Goal: Information Seeking & Learning: Learn about a topic

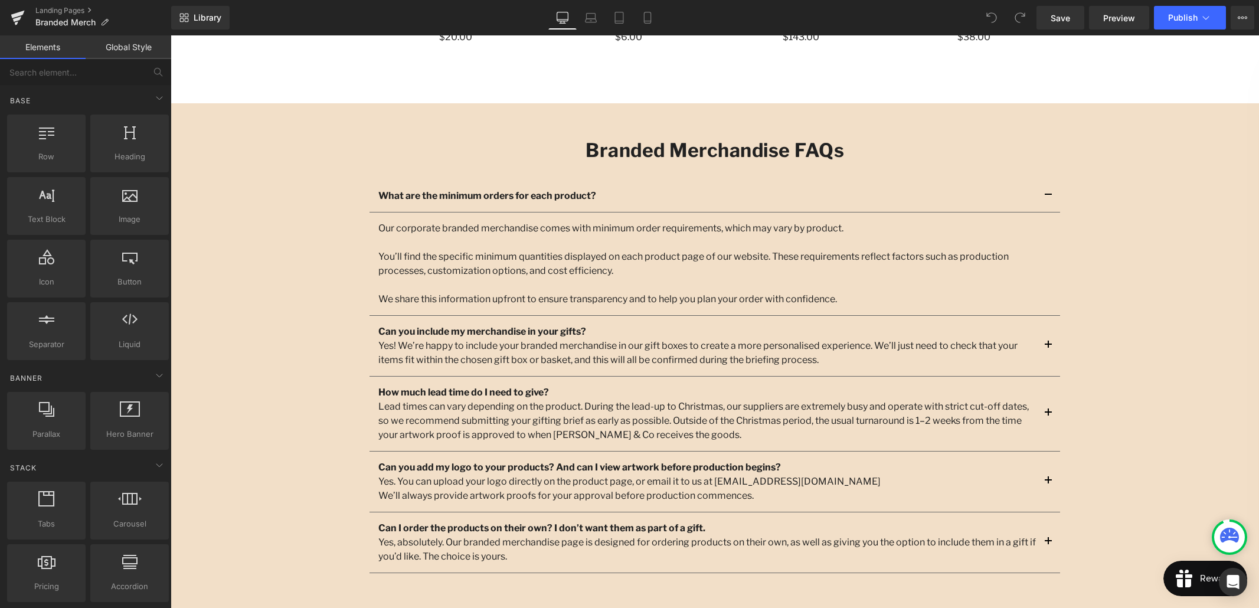
scroll to position [1251, 0]
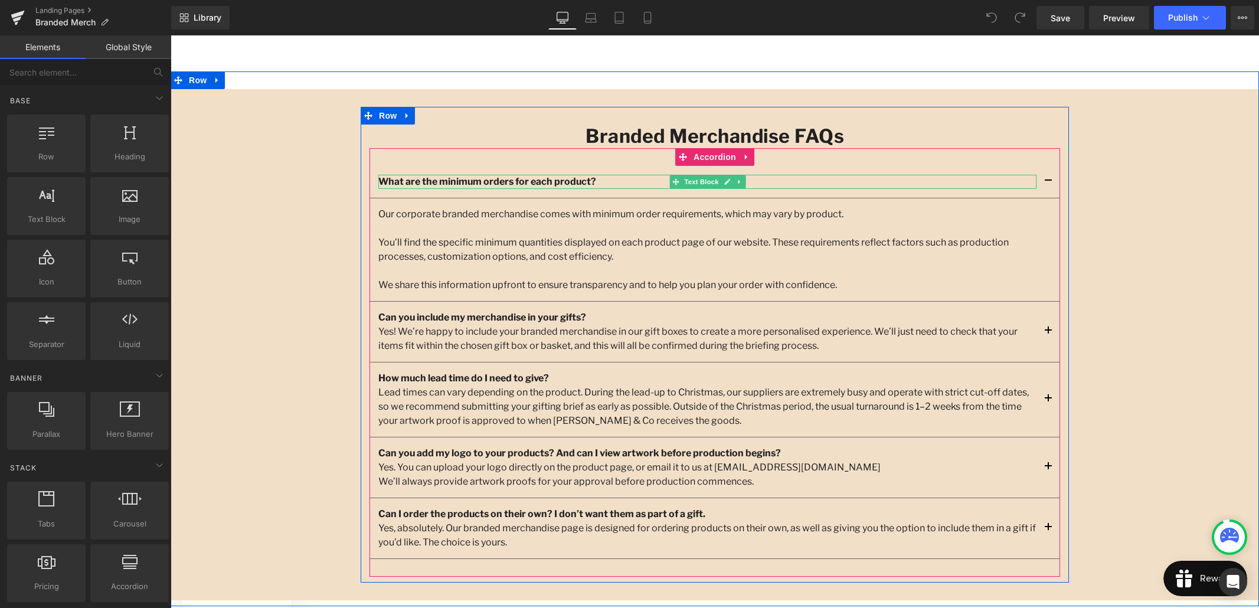
click at [534, 184] on b "What are the minimum orders for each product?" at bounding box center [487, 181] width 218 height 11
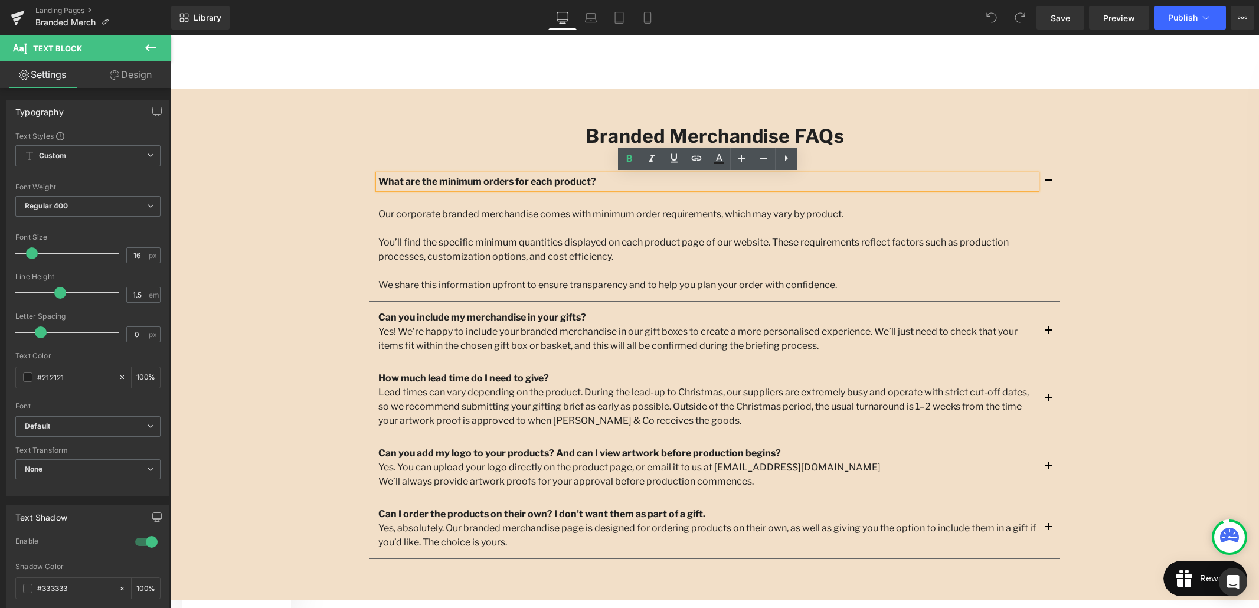
click at [900, 181] on p "What are the minimum orders for each product?" at bounding box center [707, 182] width 658 height 14
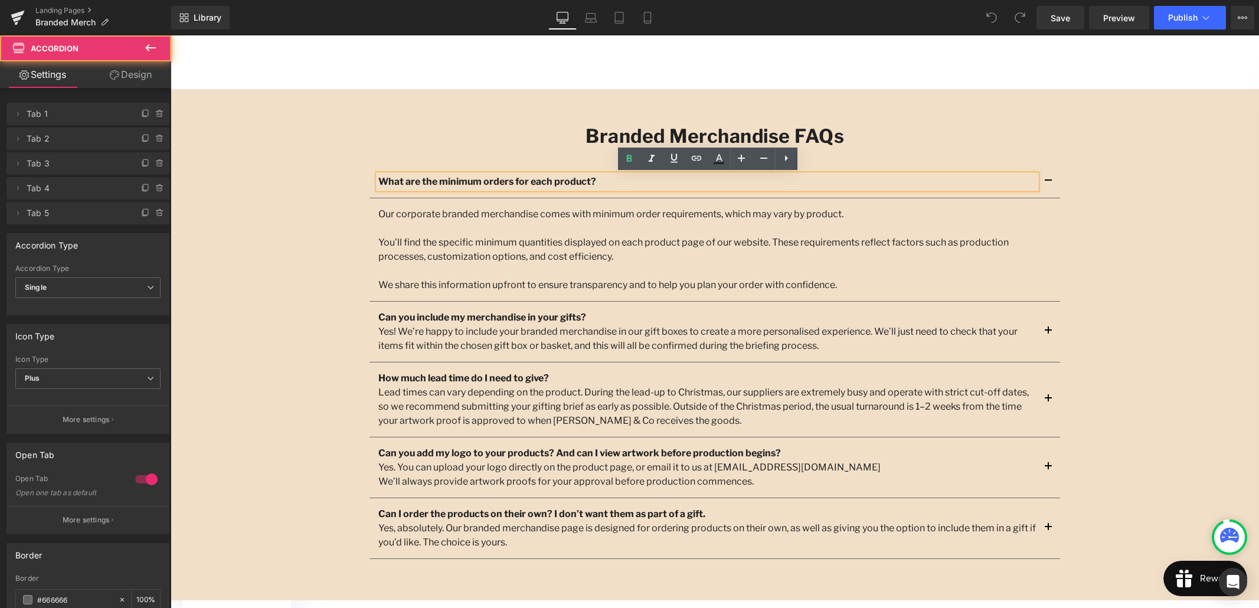
click at [1049, 184] on span "button" at bounding box center [1049, 184] width 0 height 0
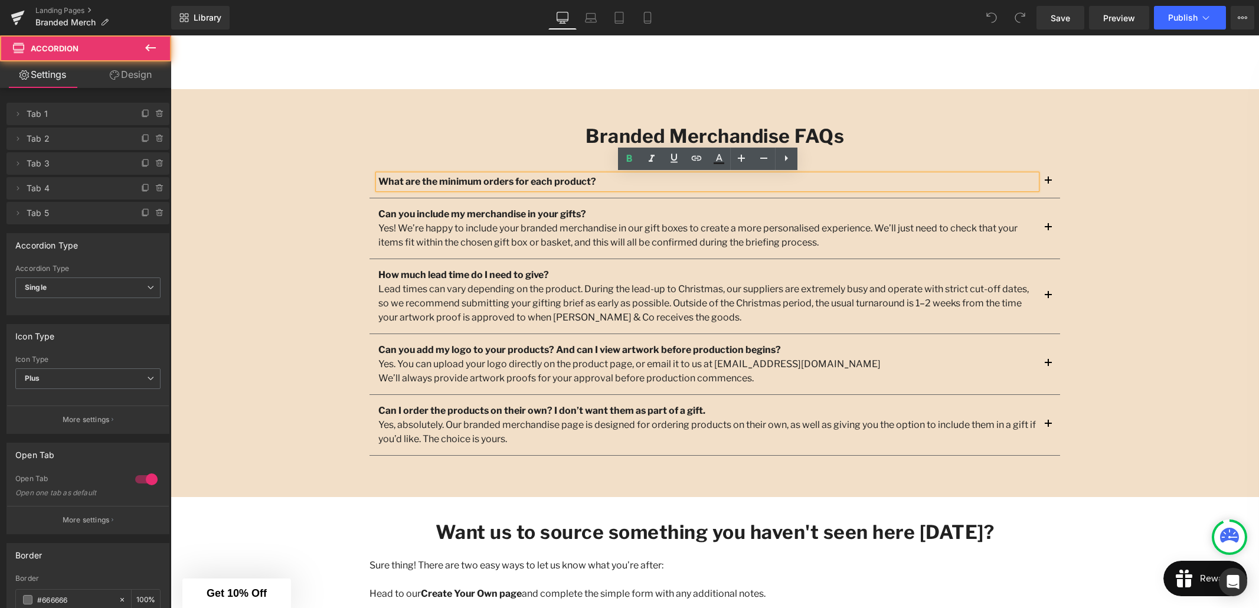
click at [1051, 181] on button "button" at bounding box center [1049, 182] width 24 height 32
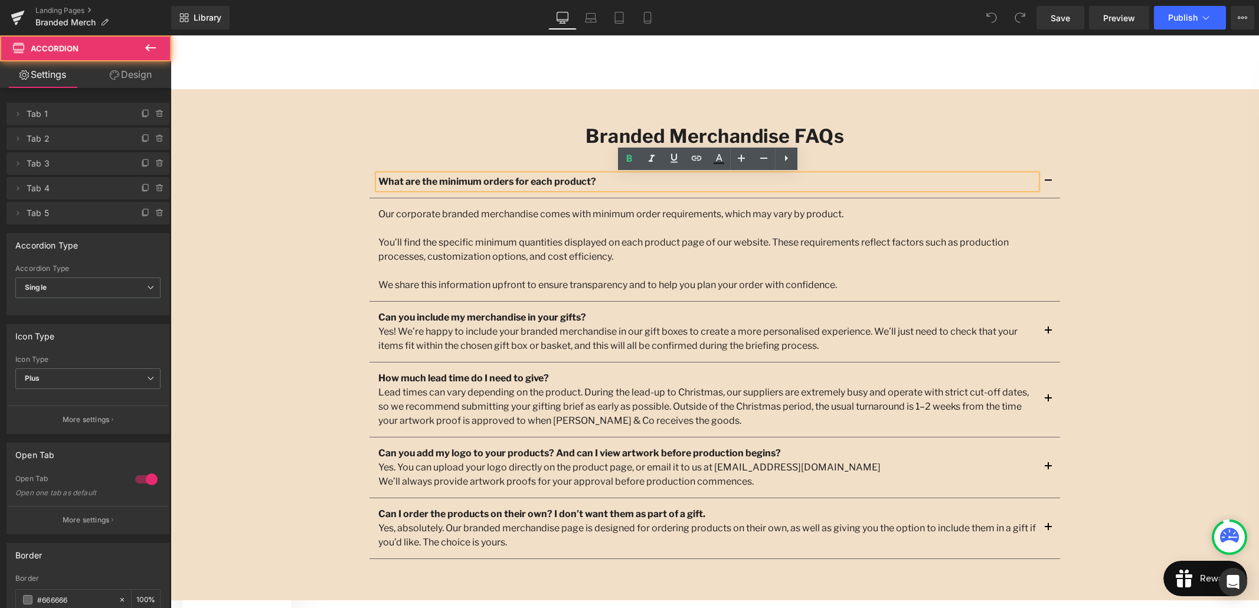
click at [1050, 328] on button "button" at bounding box center [1049, 332] width 24 height 60
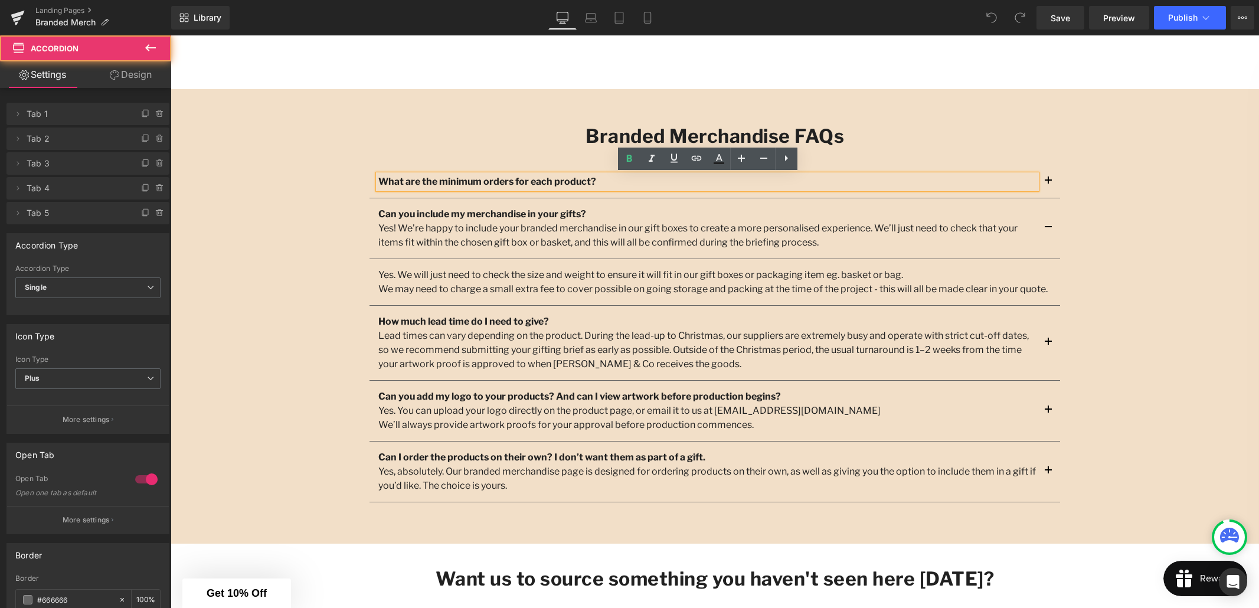
click at [1049, 231] on span "button" at bounding box center [1049, 231] width 0 height 0
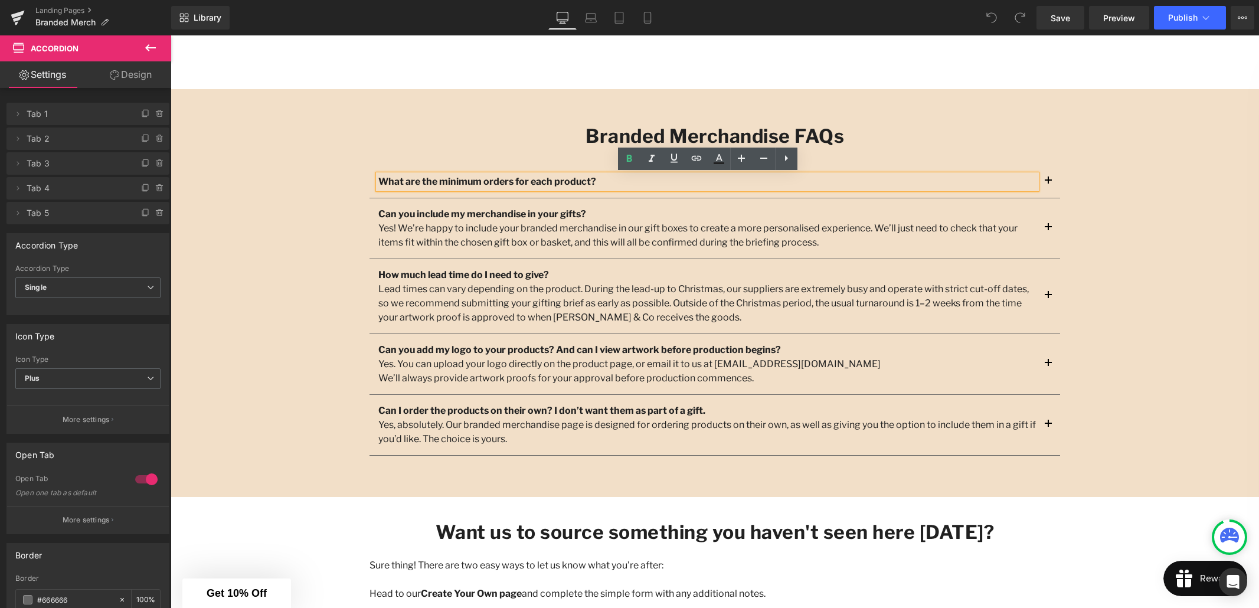
click at [1049, 231] on span "button" at bounding box center [1049, 231] width 0 height 0
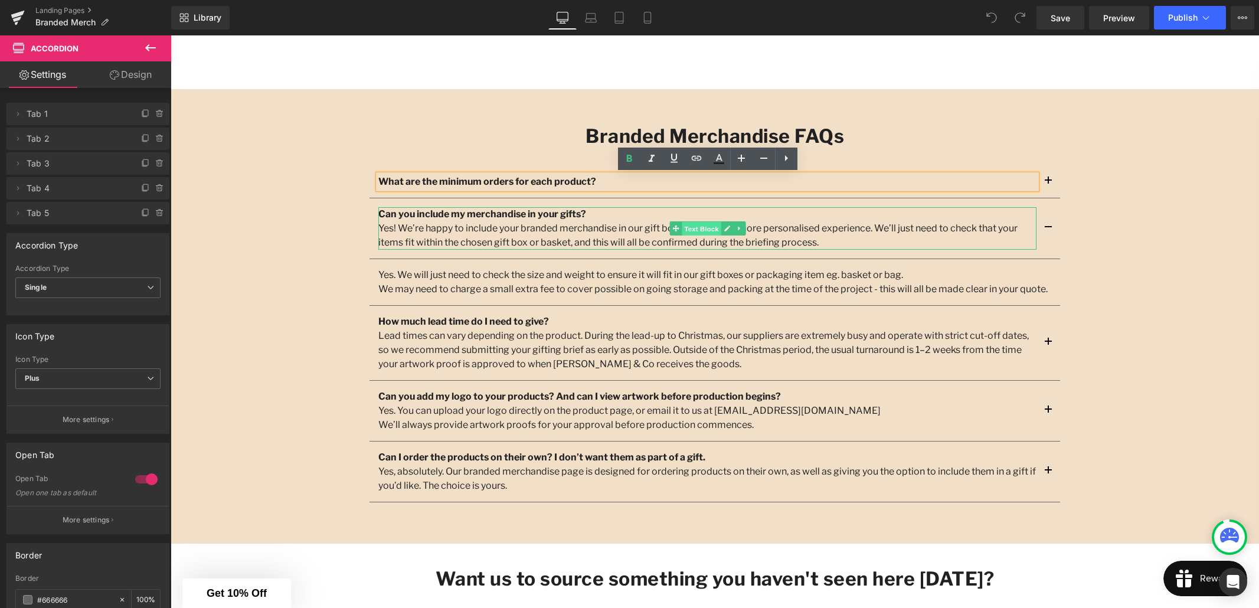
click at [704, 231] on span "Text Block" at bounding box center [701, 228] width 39 height 14
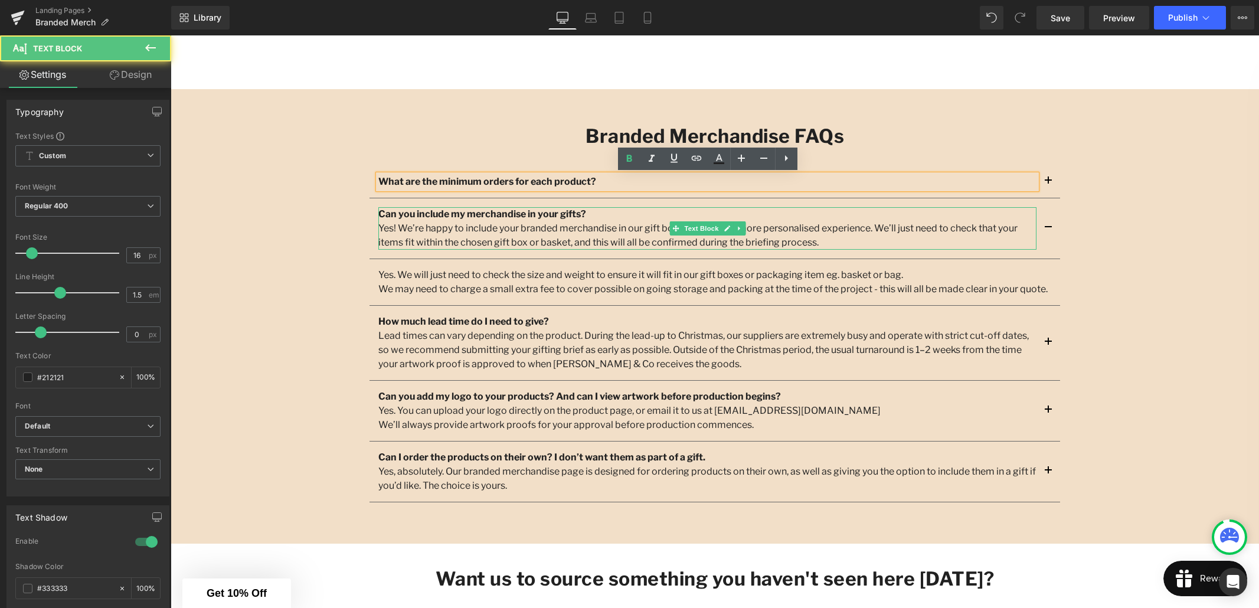
click at [764, 242] on p "Yes! We’re happy to include your branded merchandise in our gift boxes to creat…" at bounding box center [707, 235] width 658 height 28
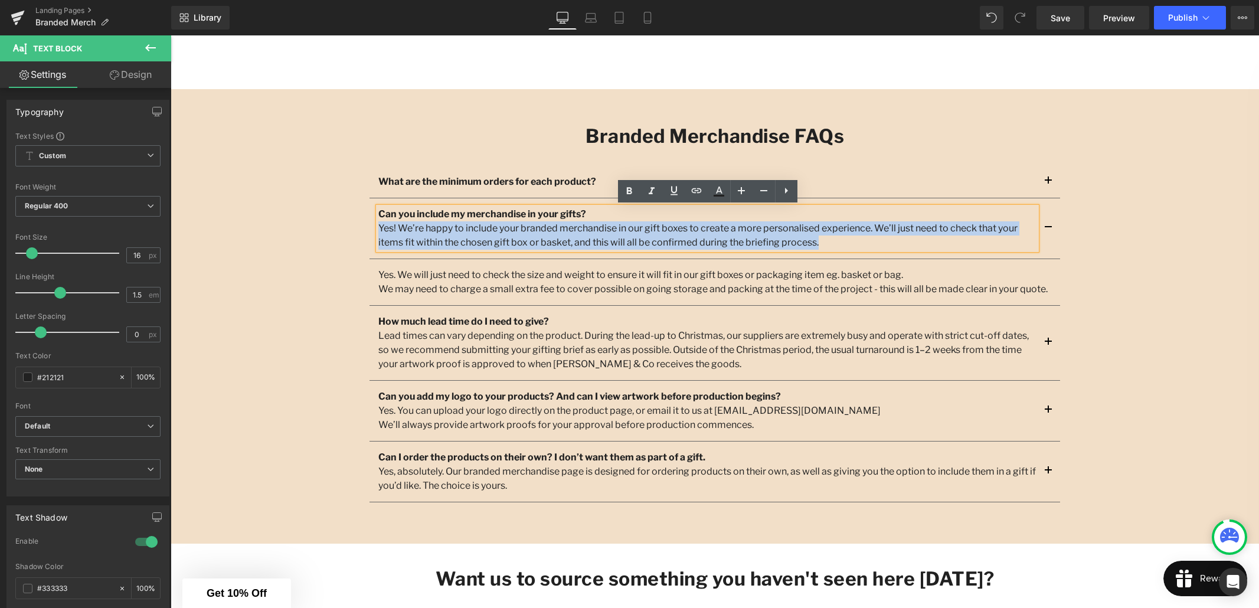
drag, startPoint x: 769, startPoint y: 242, endPoint x: 374, endPoint y: 225, distance: 395.9
click at [374, 225] on div "Can you include my merchandise in your gifts? Yes! We’re happy to include your …" at bounding box center [715, 228] width 691 height 61
copy p "Yes! We’re happy to include your branded merchandise in our gift boxes to creat…"
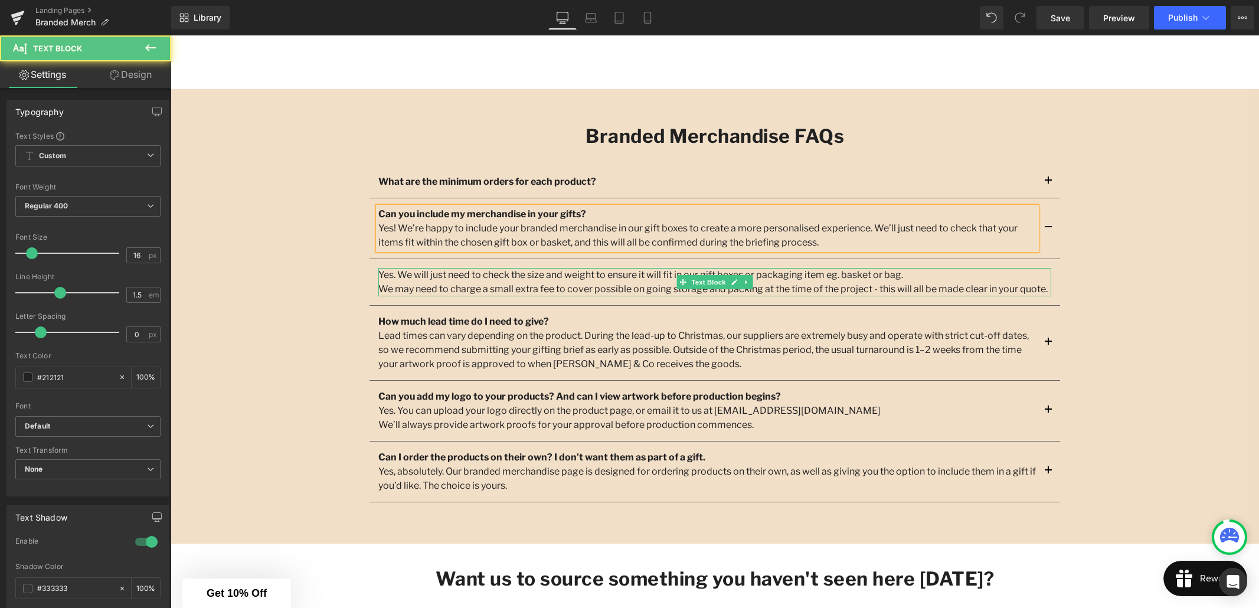
click at [721, 290] on span "We may need to charge a small extra fee to cover possible on going storage and …" at bounding box center [712, 288] width 669 height 11
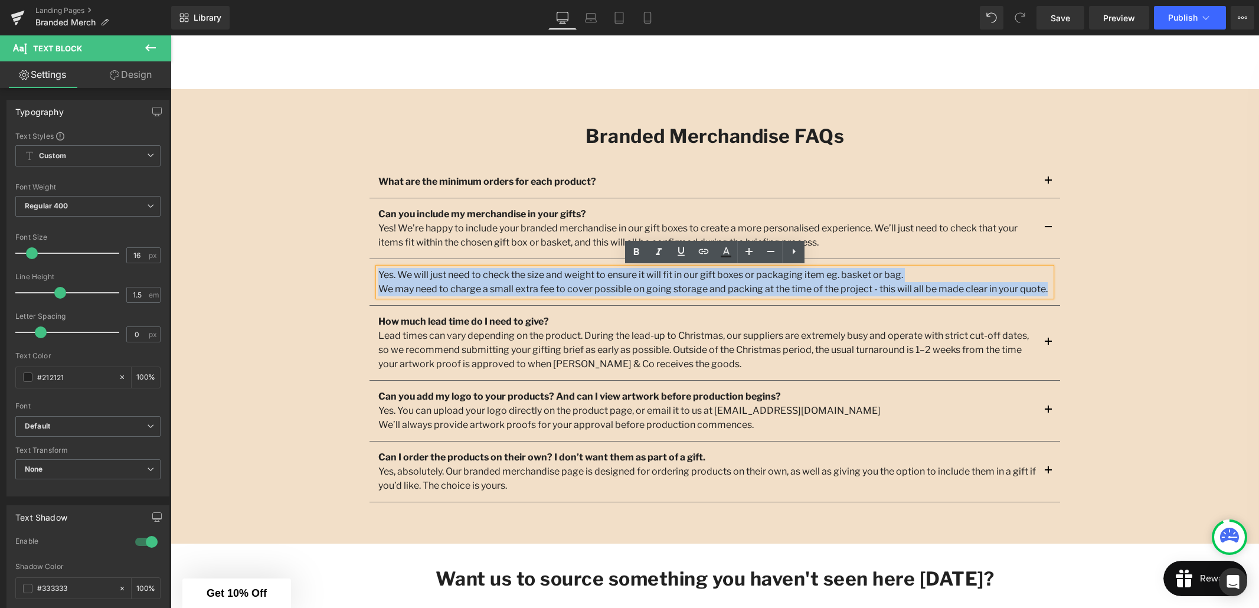
drag, startPoint x: 1031, startPoint y: 288, endPoint x: 380, endPoint y: 276, distance: 651.3
click at [380, 276] on div "Yes. We will just need to check the size and weight to ensure it will fit in ou…" at bounding box center [714, 282] width 673 height 28
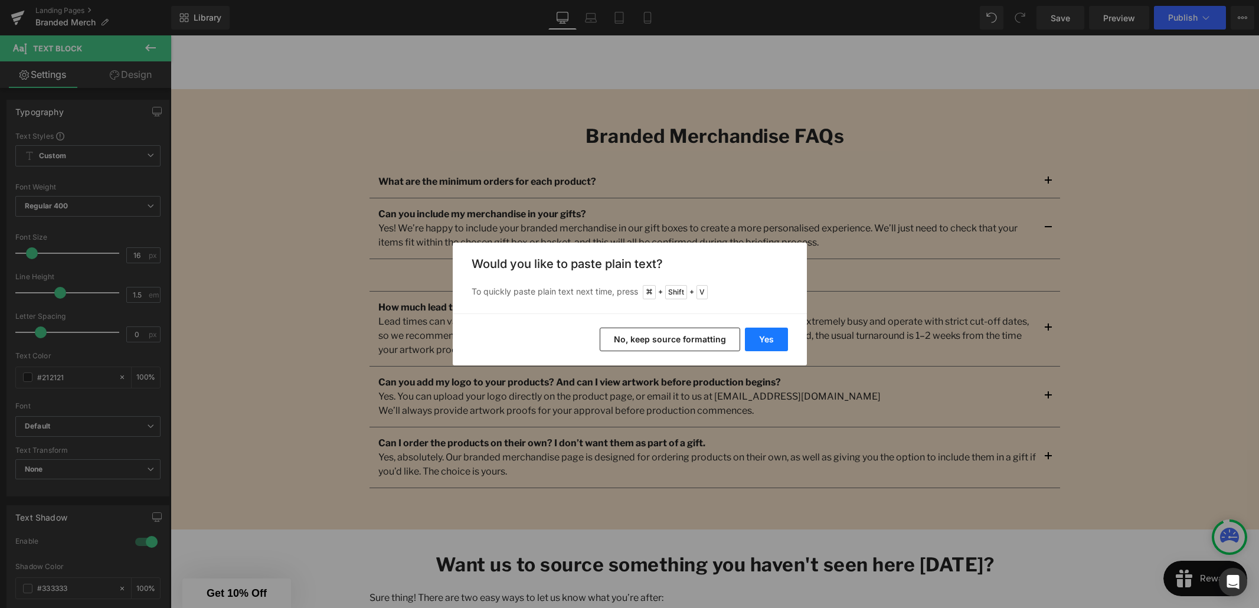
click at [774, 338] on button "Yes" at bounding box center [766, 340] width 43 height 24
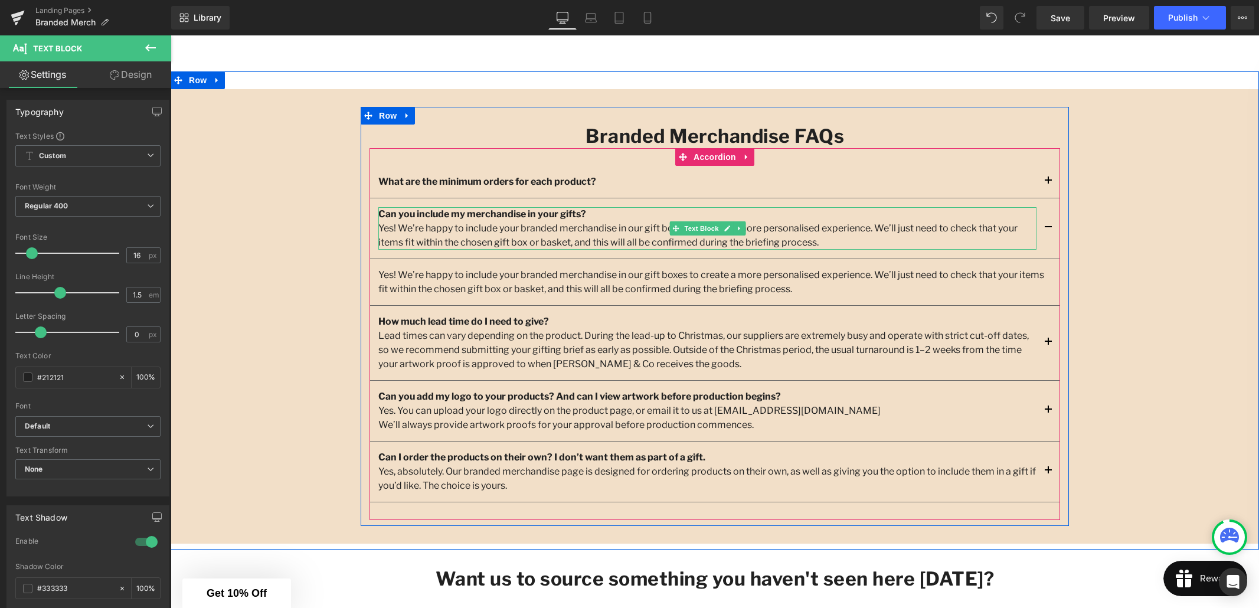
click at [766, 245] on p "Yes! We’re happy to include your branded merchandise in our gift boxes to creat…" at bounding box center [707, 235] width 658 height 28
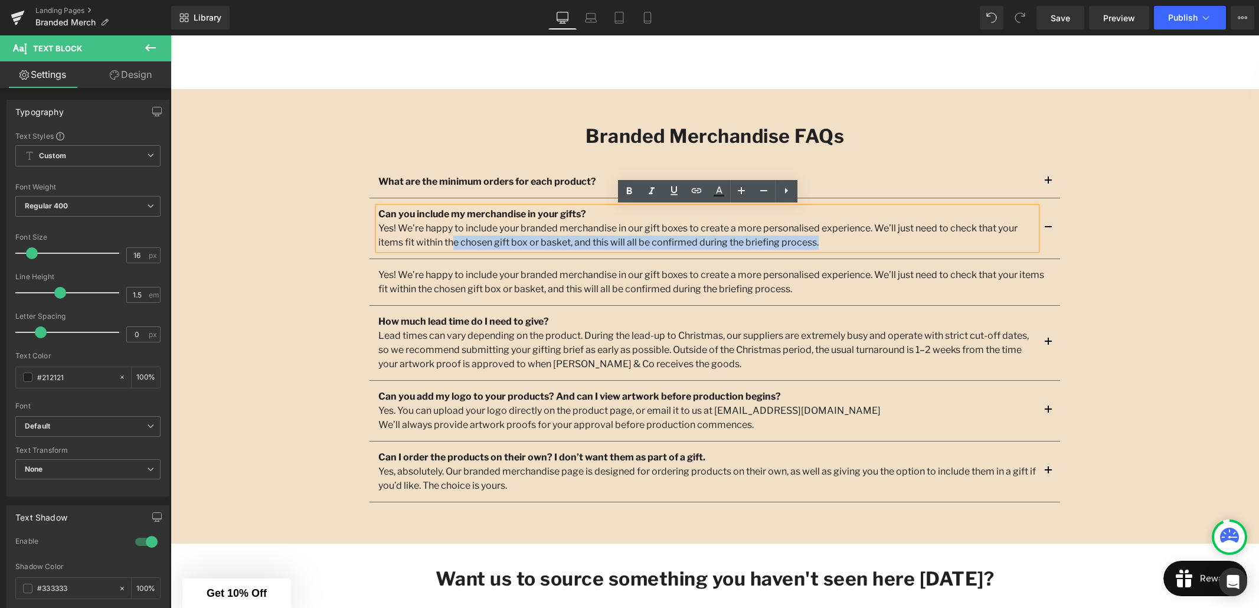
drag, startPoint x: 771, startPoint y: 243, endPoint x: 413, endPoint y: 235, distance: 357.9
click at [412, 236] on p "Yes! We’re happy to include your branded merchandise in our gift boxes to creat…" at bounding box center [707, 235] width 658 height 28
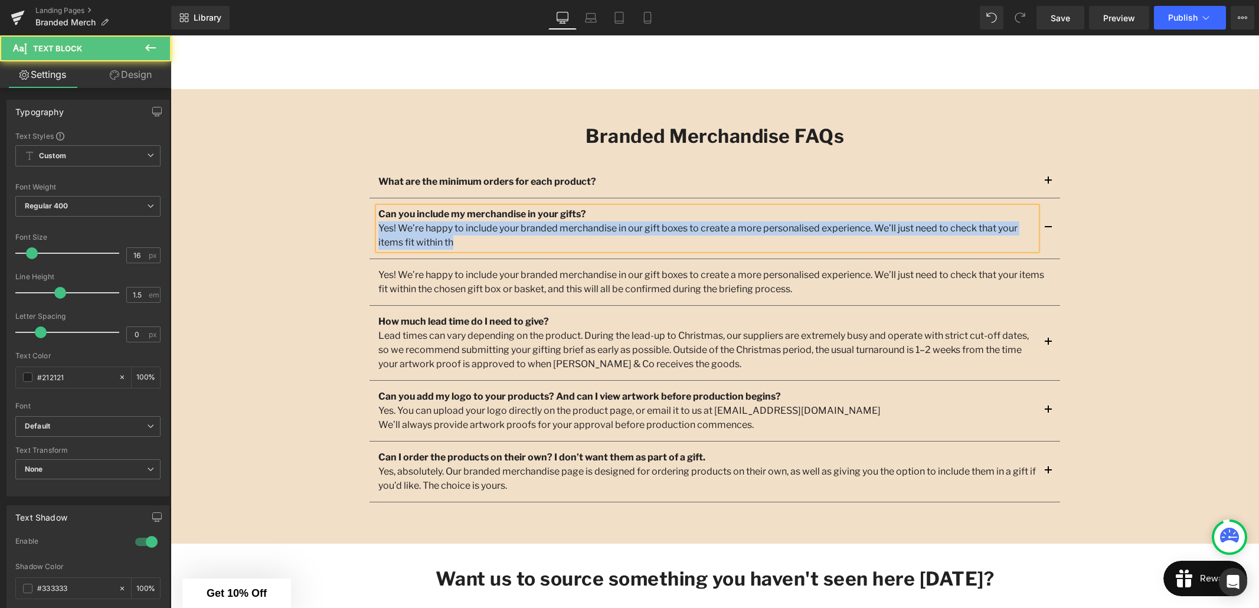
drag, startPoint x: 422, startPoint y: 242, endPoint x: 364, endPoint y: 231, distance: 58.4
click at [364, 231] on div "Branded Merchandise FAQs Heading What are the minimum orders for each product? …" at bounding box center [715, 323] width 708 height 396
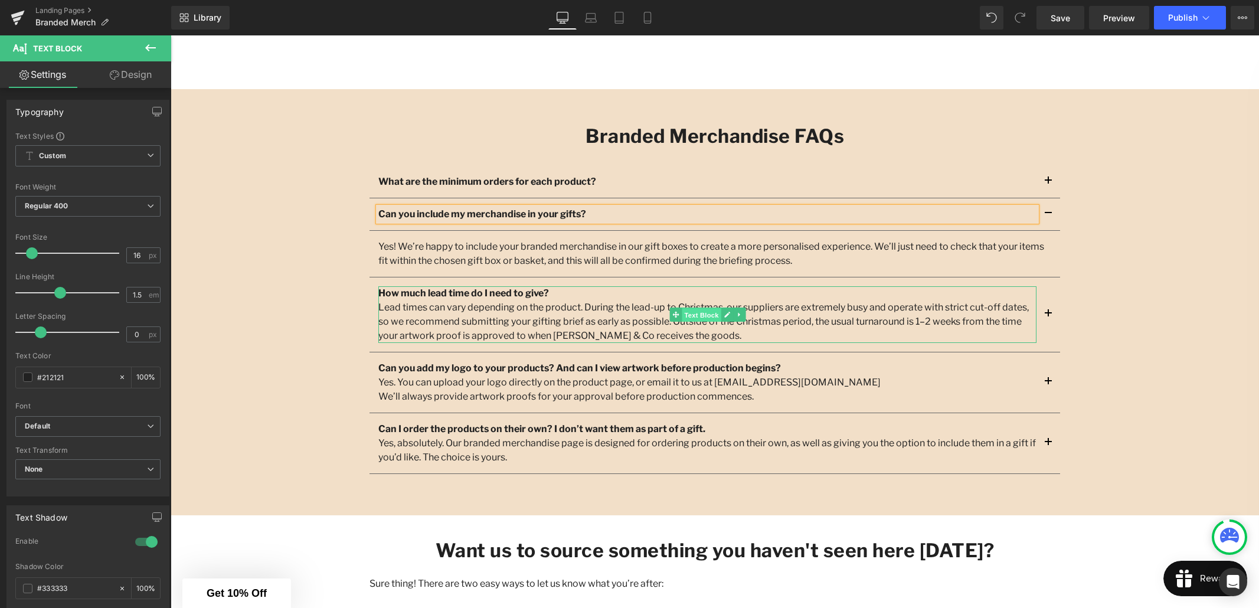
click at [708, 314] on span "Text Block" at bounding box center [701, 315] width 39 height 14
click at [628, 335] on p "Lead times can vary depending on the product. During the lead-up to Christmas, …" at bounding box center [707, 322] width 658 height 43
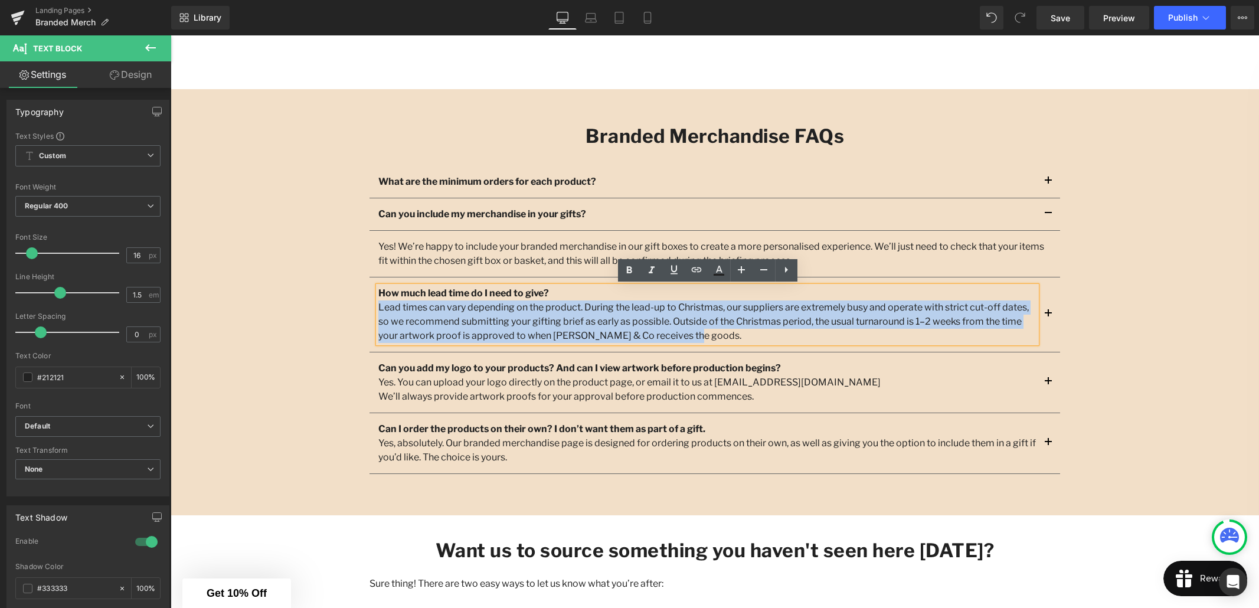
drag, startPoint x: 632, startPoint y: 335, endPoint x: 357, endPoint y: 308, distance: 276.5
click at [357, 308] on div "Branded Merchandise FAQs Heading What are the minimum orders for each product? …" at bounding box center [715, 302] width 1089 height 391
copy p "Lead times can vary depending on the product. During the lead-up to Christmas, …"
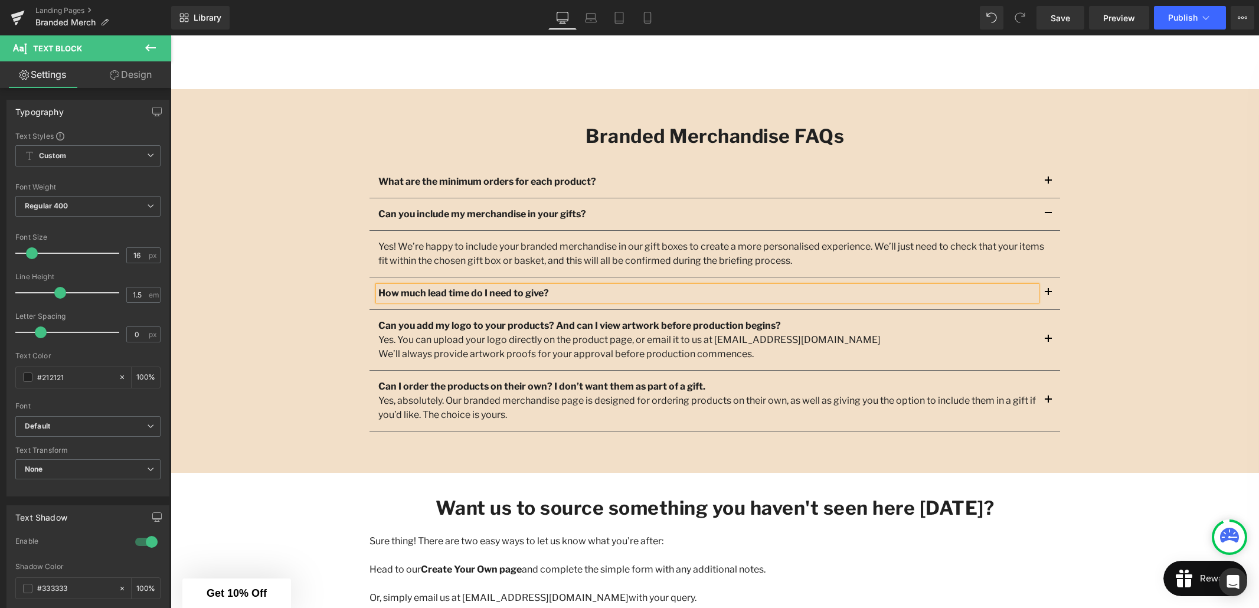
click at [1049, 296] on span "button" at bounding box center [1049, 296] width 0 height 0
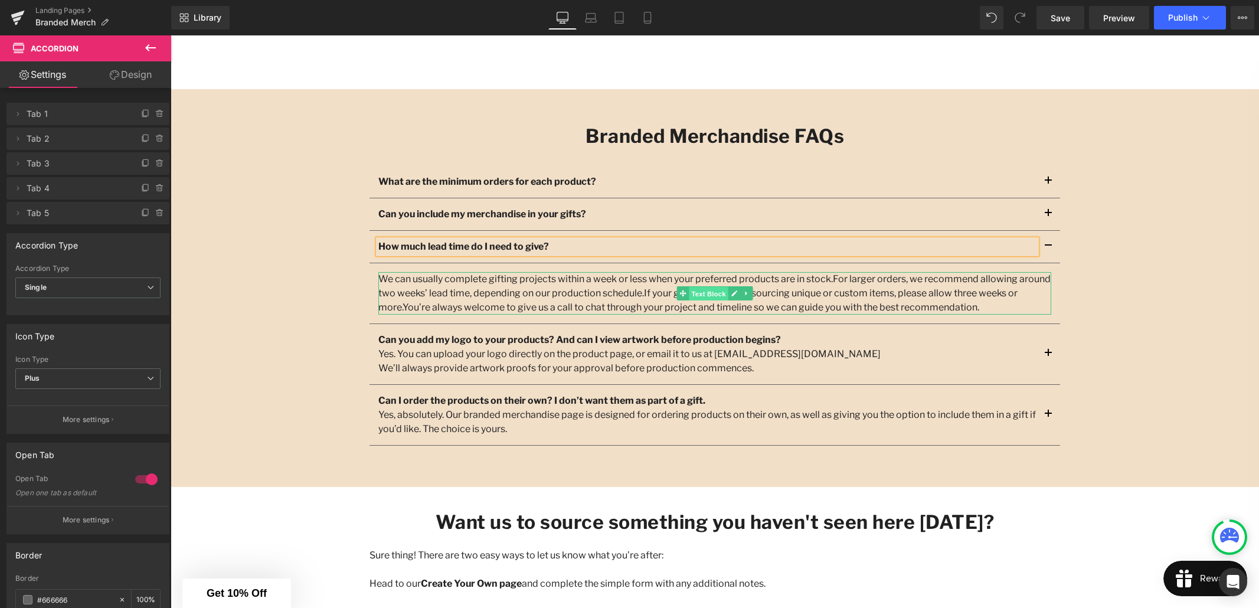
click at [712, 295] on span "Text Block" at bounding box center [708, 293] width 39 height 14
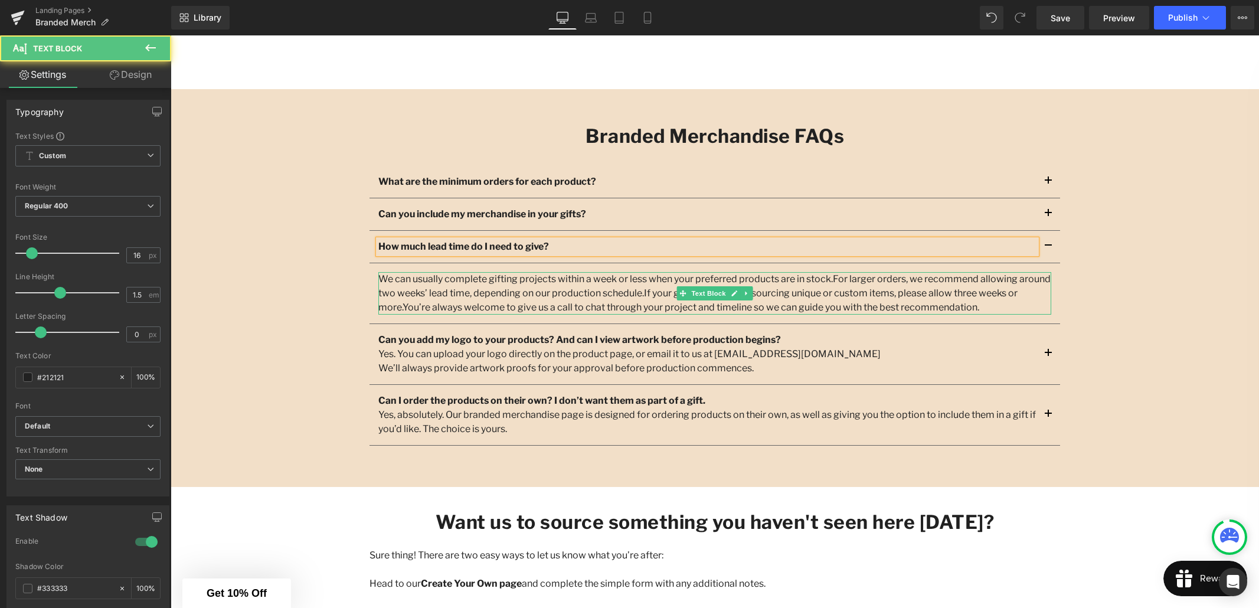
click at [805, 301] on p "We can usually complete gifting projects within a week or less when your prefer…" at bounding box center [714, 293] width 673 height 43
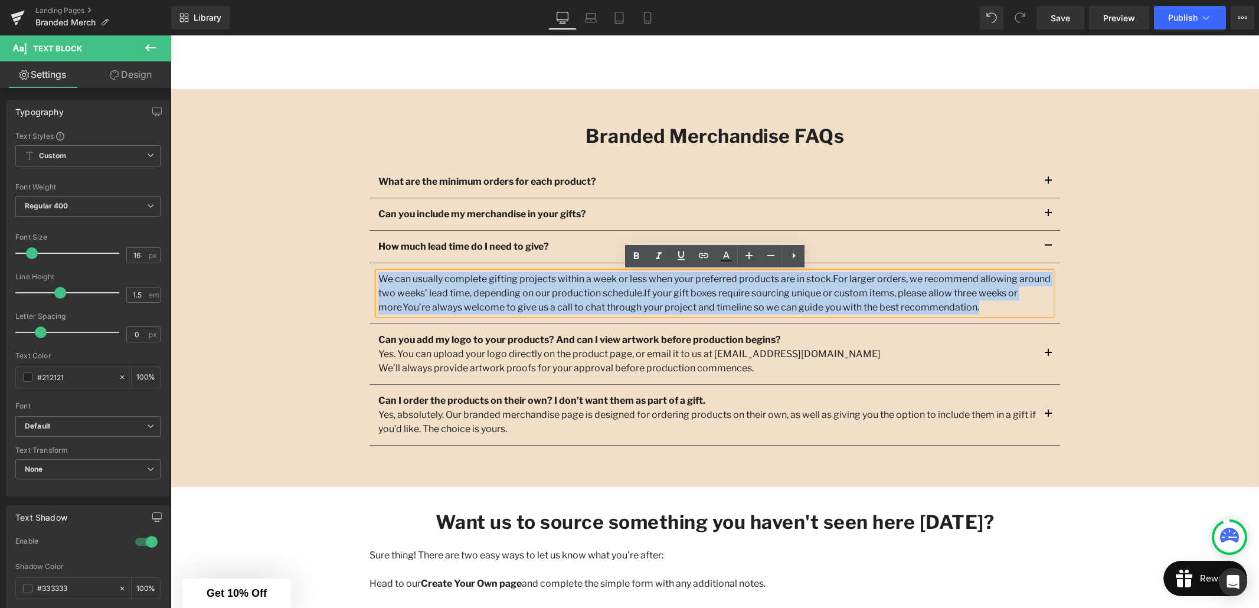
drag, startPoint x: 910, startPoint y: 308, endPoint x: 382, endPoint y: 280, distance: 529.1
click at [382, 280] on p "We can usually complete gifting projects within a week or less when your prefer…" at bounding box center [714, 293] width 673 height 43
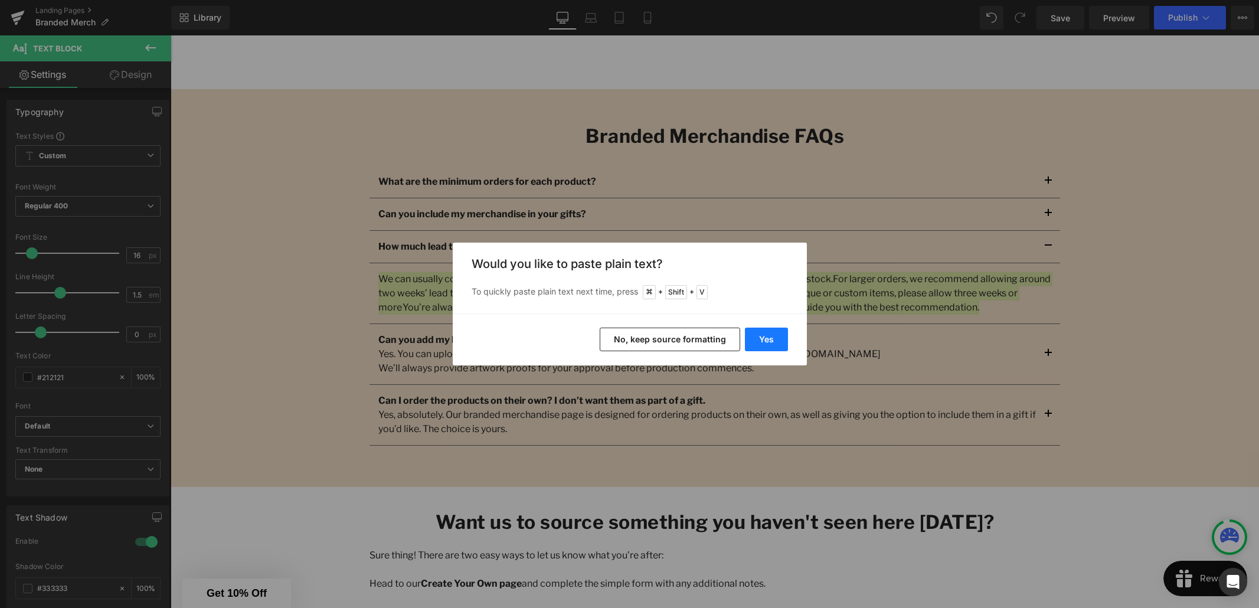
click at [763, 338] on button "Yes" at bounding box center [766, 340] width 43 height 24
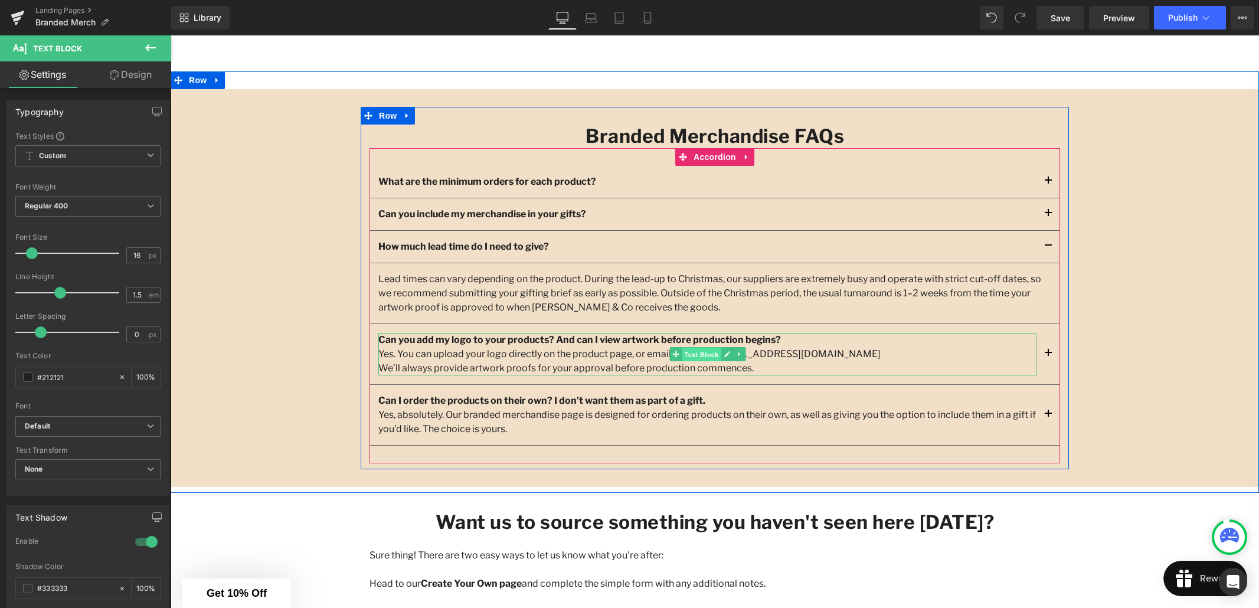
click at [706, 357] on span "Text Block" at bounding box center [701, 354] width 39 height 14
click at [747, 370] on p "We’ll always provide artwork proofs for your approval before production commenc…" at bounding box center [707, 368] width 658 height 14
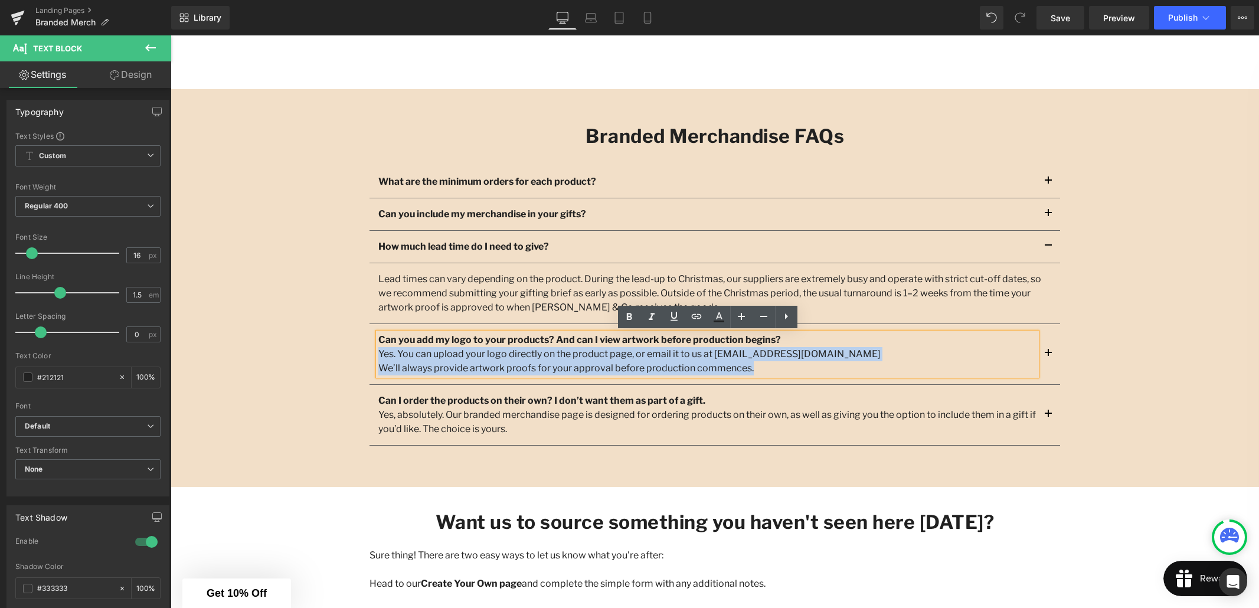
drag, startPoint x: 743, startPoint y: 369, endPoint x: 369, endPoint y: 360, distance: 374.4
click at [370, 360] on div "Can you add my logo to your products? And can I view artwork before production …" at bounding box center [715, 354] width 691 height 61
copy div "Yes. You can upload your logo directly on the product page, or email it to us a…"
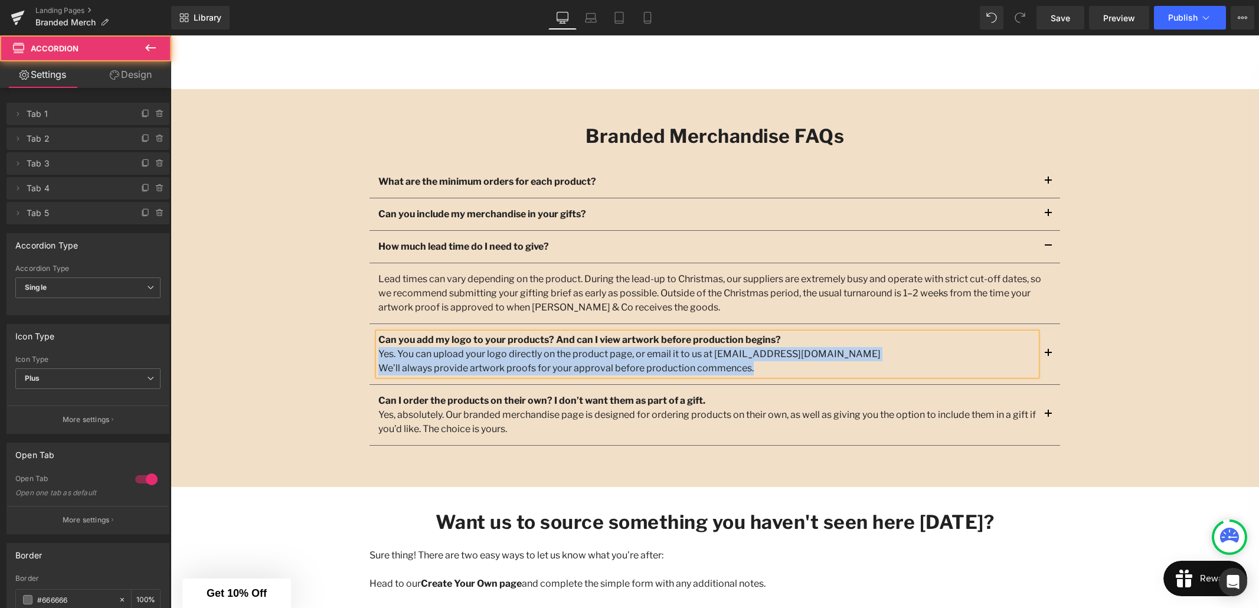
click at [1049, 357] on span "button" at bounding box center [1049, 357] width 0 height 0
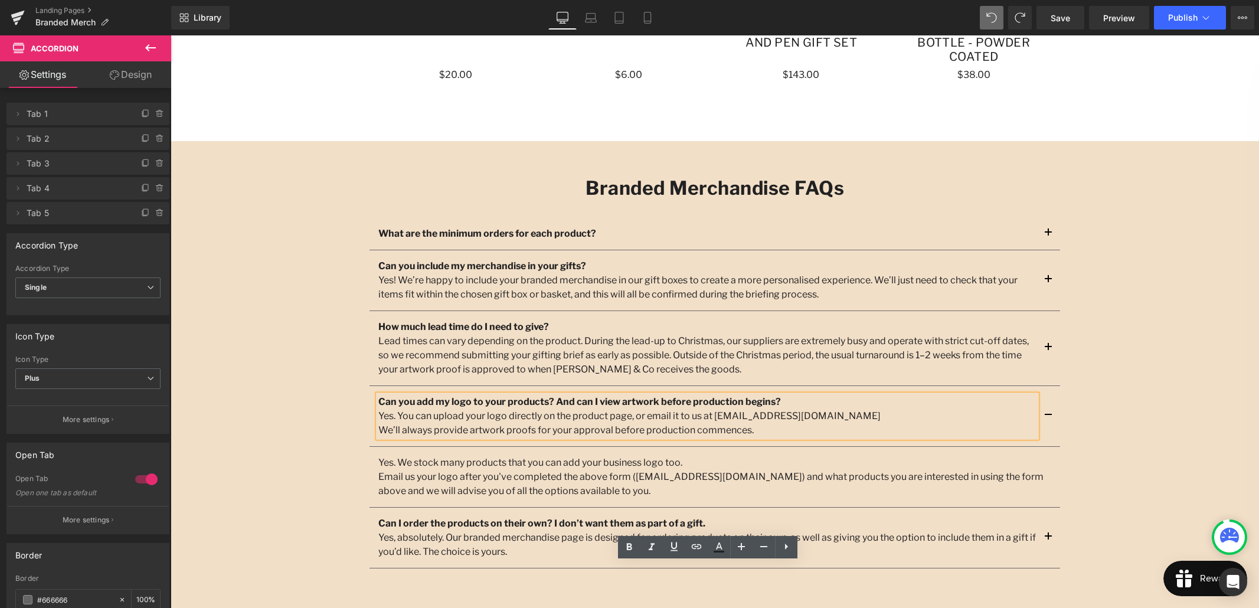
scroll to position [1274, 0]
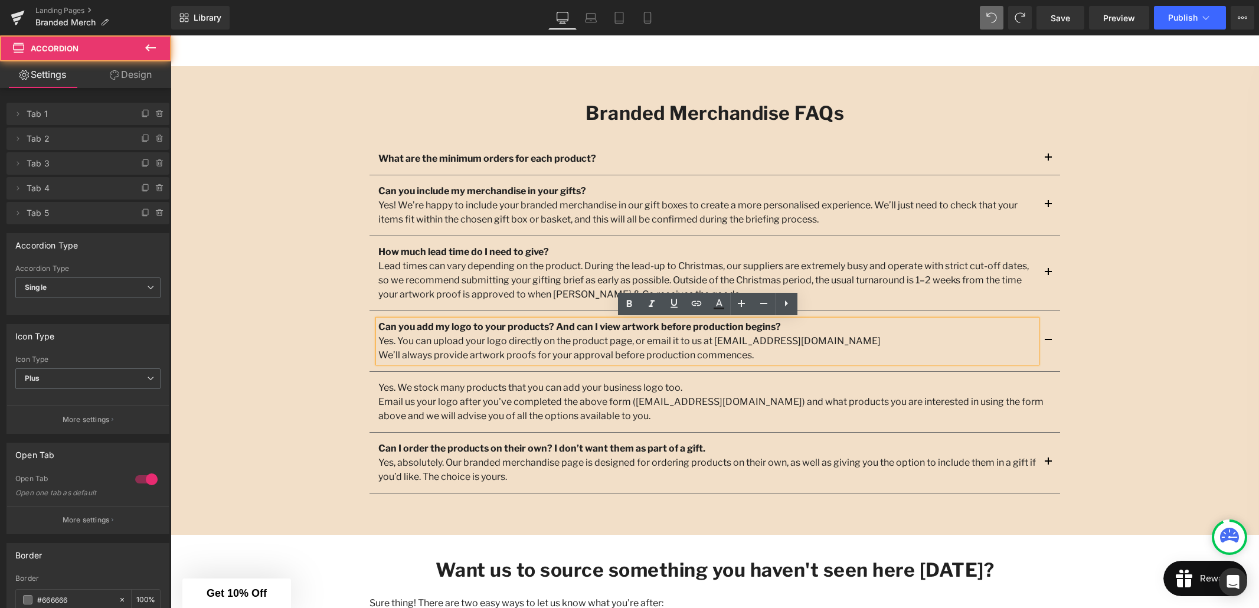
click at [1046, 273] on button "button" at bounding box center [1049, 273] width 24 height 74
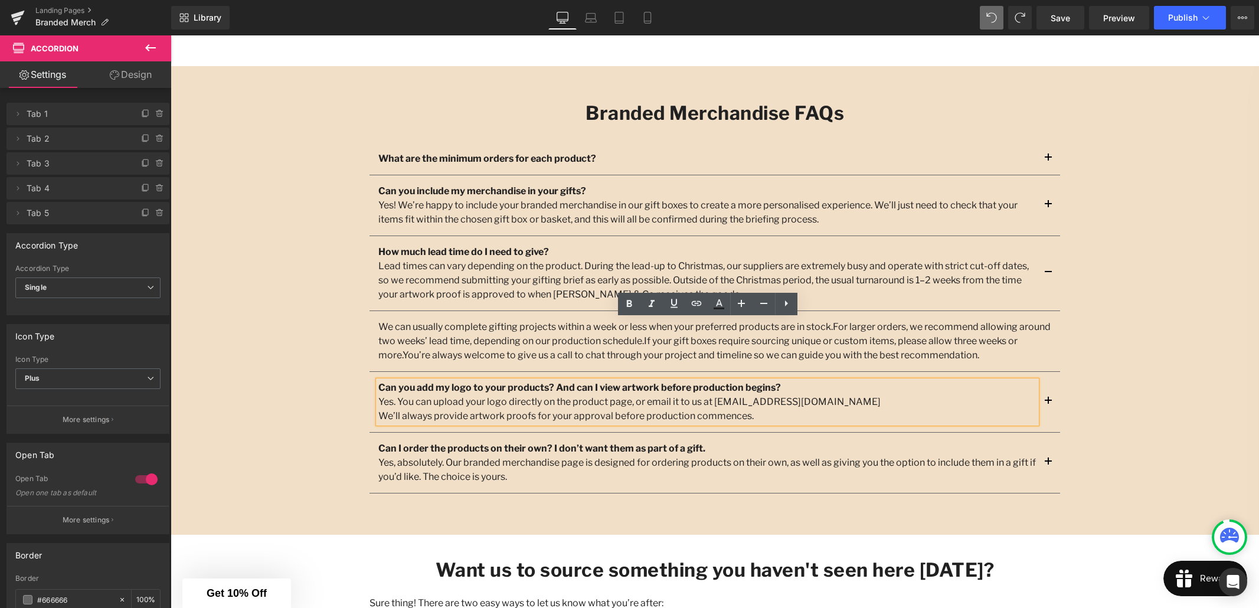
click at [1046, 204] on button "button" at bounding box center [1049, 205] width 24 height 60
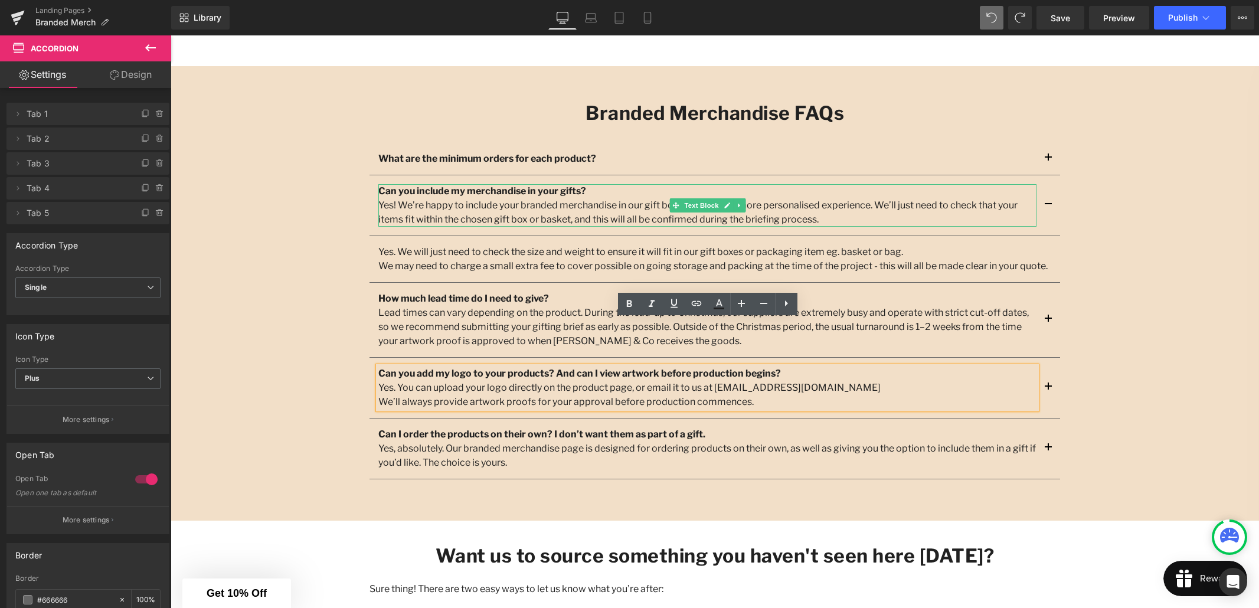
click at [641, 218] on p "Yes! We’re happy to include your branded merchandise in our gift boxes to creat…" at bounding box center [707, 212] width 658 height 28
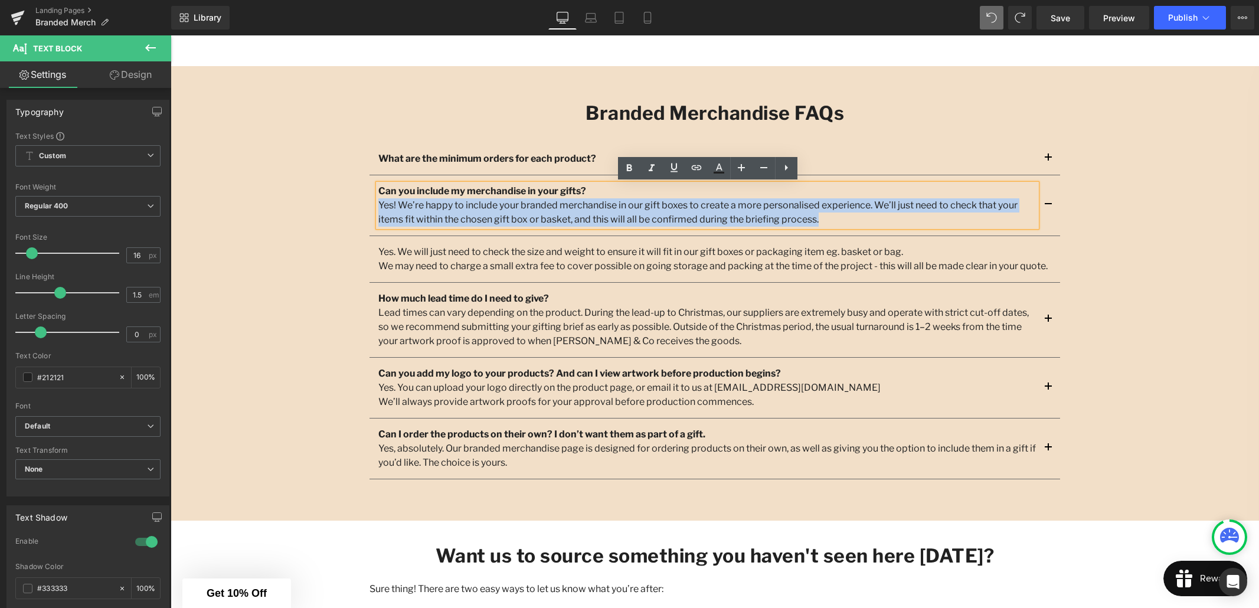
drag, startPoint x: 767, startPoint y: 220, endPoint x: 380, endPoint y: 208, distance: 388.1
click at [380, 208] on p "Yes! We’re happy to include your branded merchandise in our gift boxes to creat…" at bounding box center [707, 212] width 658 height 28
copy p "Yes! We’re happy to include your branded merchandise in our gift boxes to creat…"
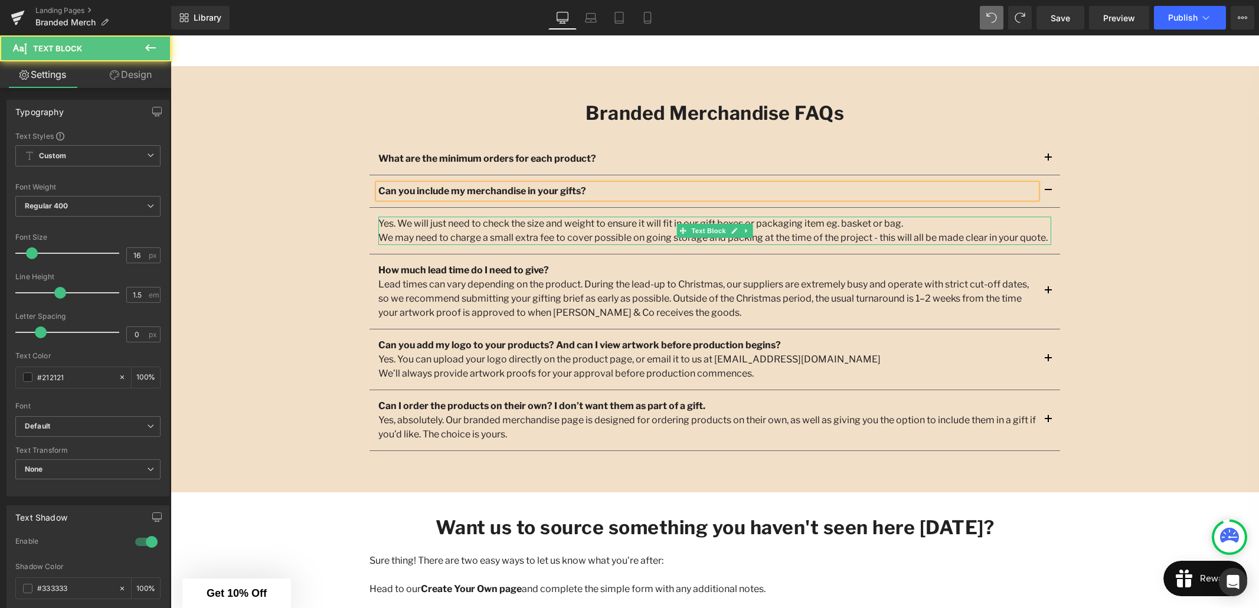
click at [791, 236] on span "We may need to charge a small extra fee to cover possible on going storage and …" at bounding box center [712, 237] width 669 height 11
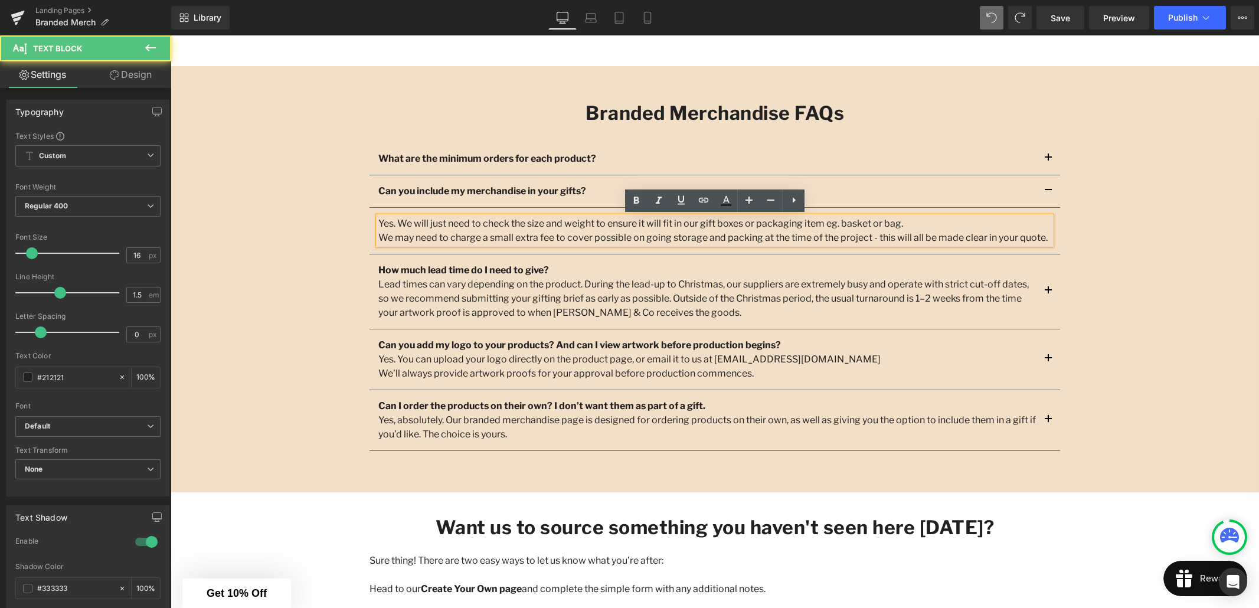
click at [381, 224] on p "Yes. We will just need to check the size and weight to ensure it will fit in ou…" at bounding box center [714, 224] width 673 height 14
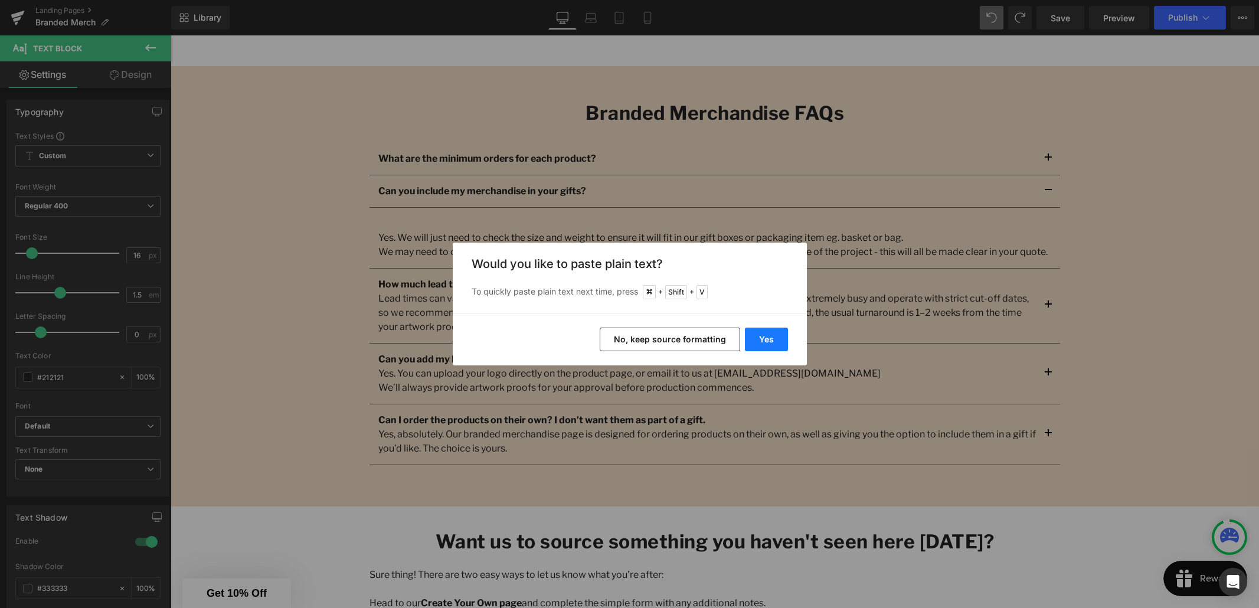
click at [760, 337] on button "Yes" at bounding box center [766, 340] width 43 height 24
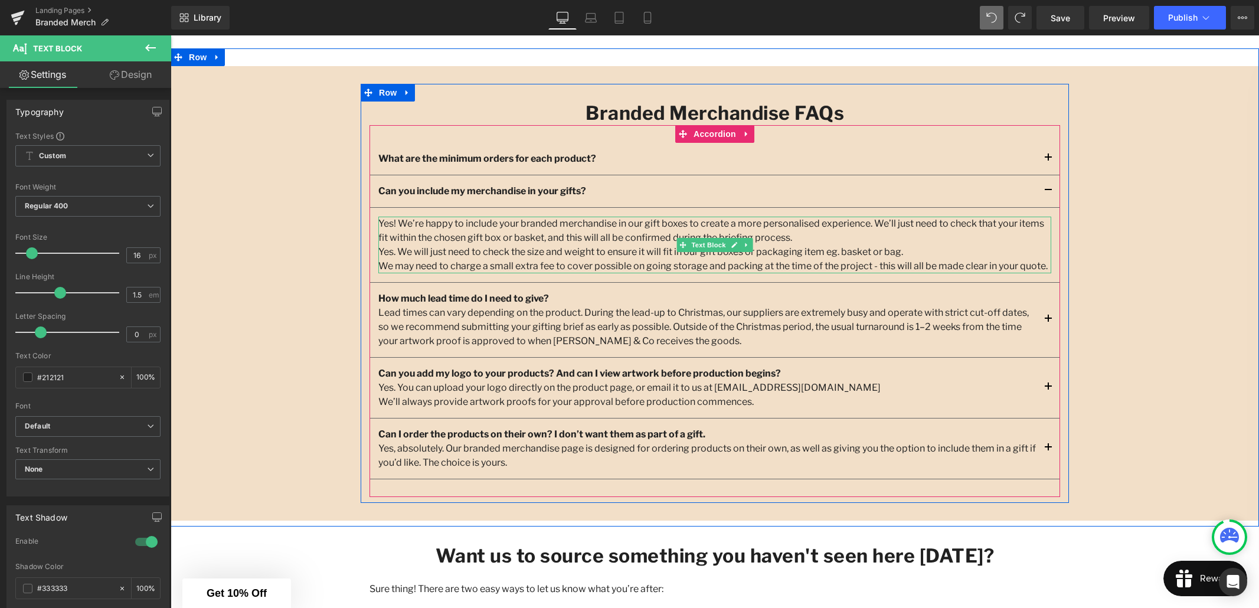
click at [788, 239] on p "Yes! We’re happy to include your branded merchandise in our gift boxes to creat…" at bounding box center [714, 238] width 673 height 43
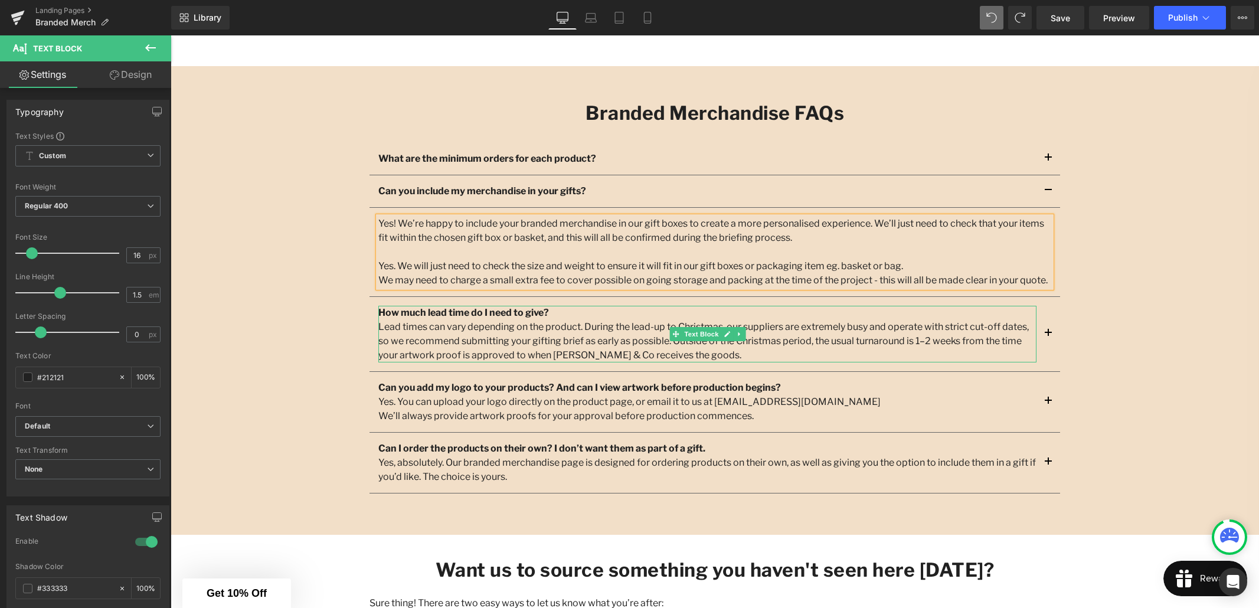
click at [801, 324] on p "Lead times can vary depending on the product. During the lead-up to Christmas, …" at bounding box center [707, 341] width 658 height 43
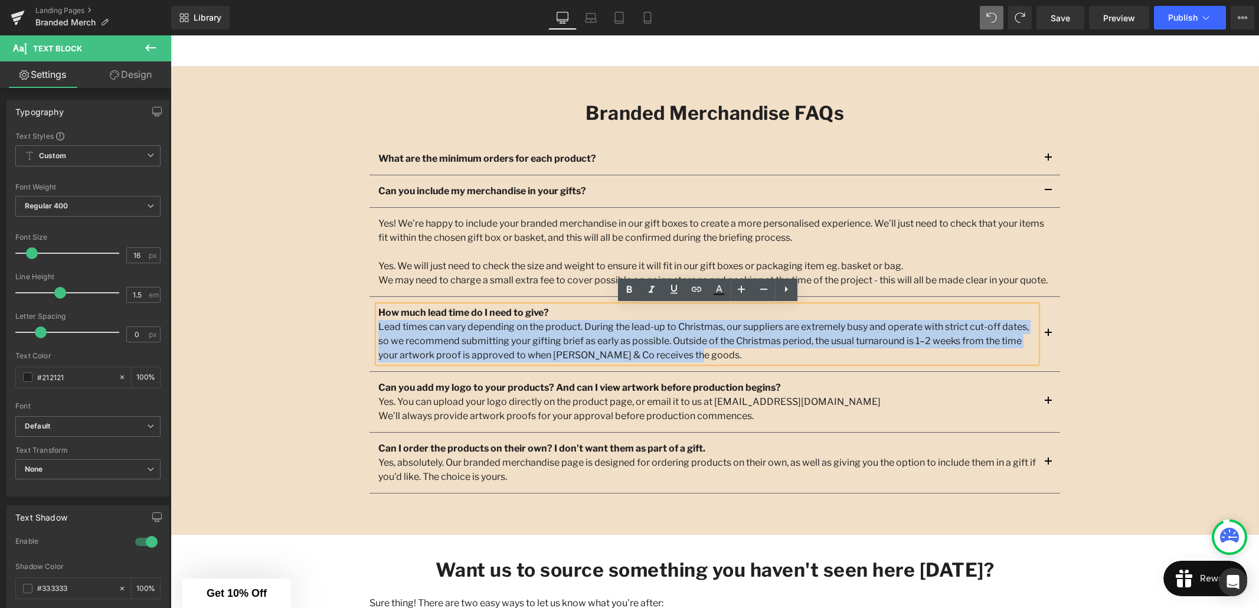
drag, startPoint x: 628, startPoint y: 355, endPoint x: 381, endPoint y: 327, distance: 248.9
click at [381, 327] on p "Lead times can vary depending on the product. During the lead-up to Christmas, …" at bounding box center [707, 341] width 658 height 43
copy p "Lead times can vary depending on the product. During the lead-up to Christmas, …"
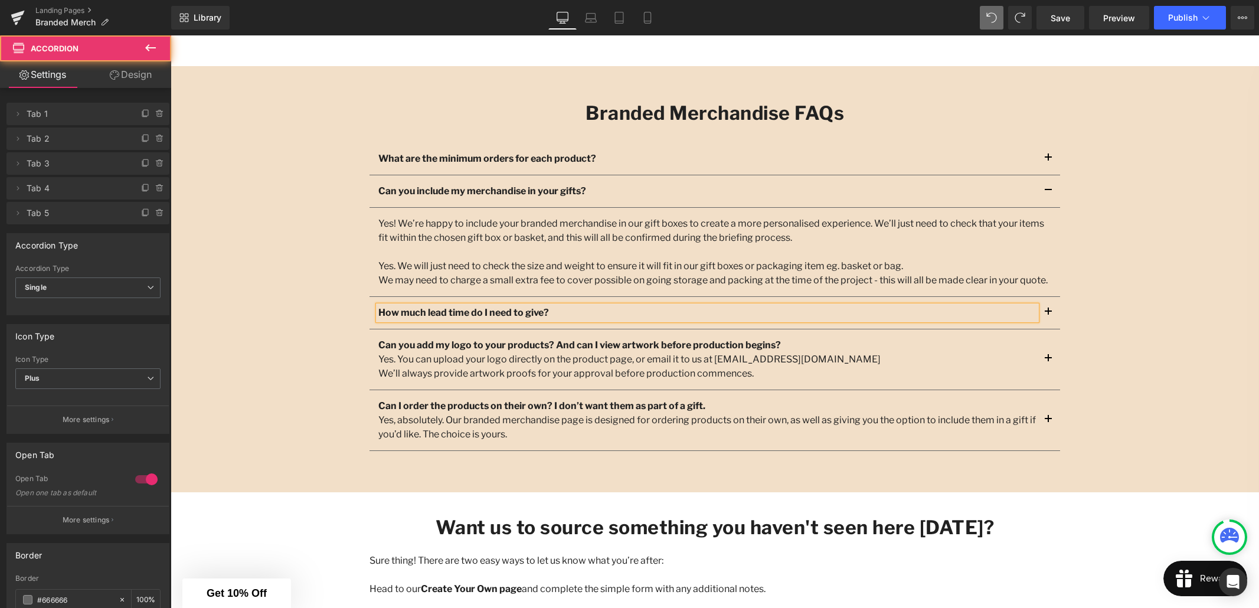
click at [1049, 315] on span "button" at bounding box center [1049, 315] width 0 height 0
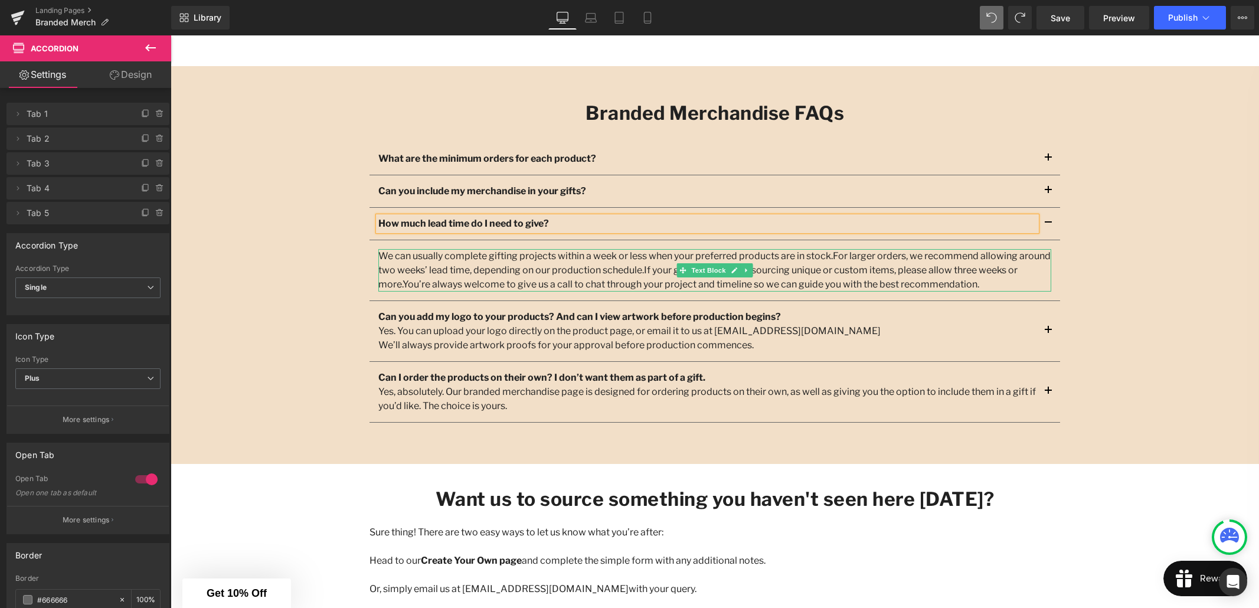
click at [423, 267] on span "For larger orders, we recommend allowing around two weeks’ lead time, depending…" at bounding box center [714, 262] width 672 height 25
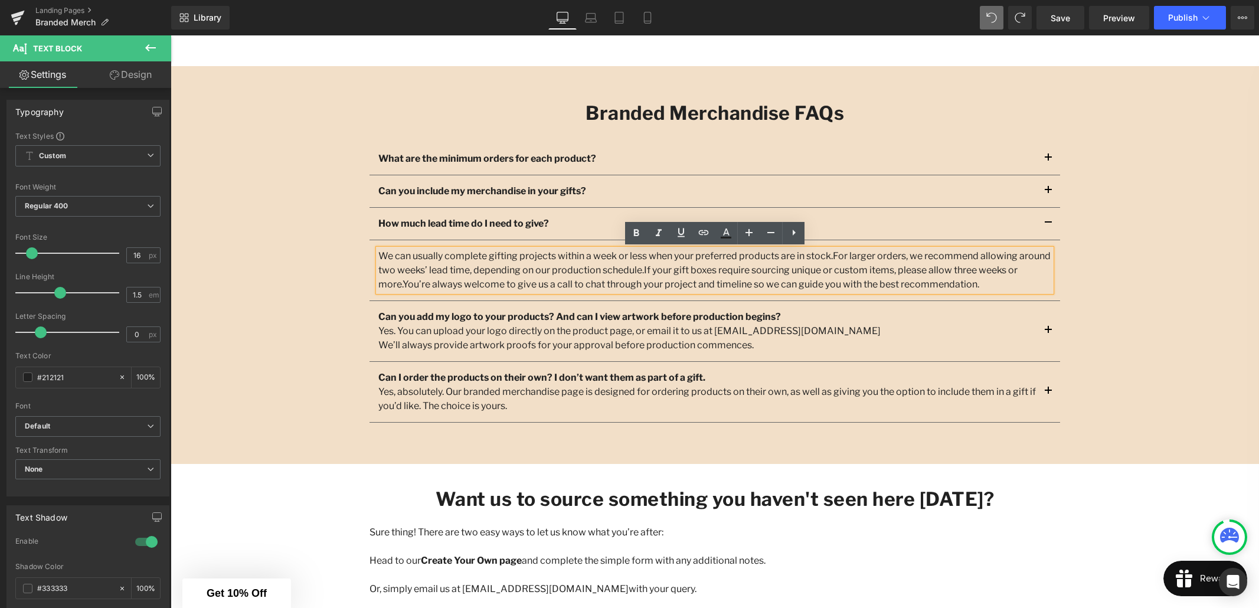
click at [378, 254] on p "We can usually complete gifting projects within a week or less when your prefer…" at bounding box center [714, 270] width 673 height 43
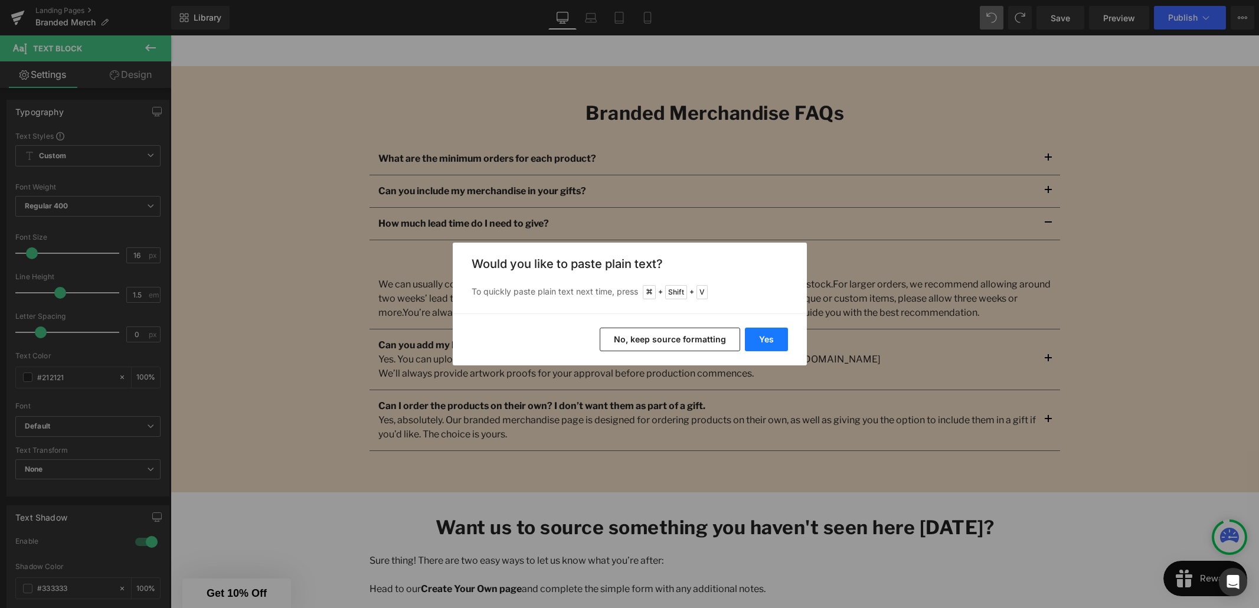
click at [771, 335] on button "Yes" at bounding box center [766, 340] width 43 height 24
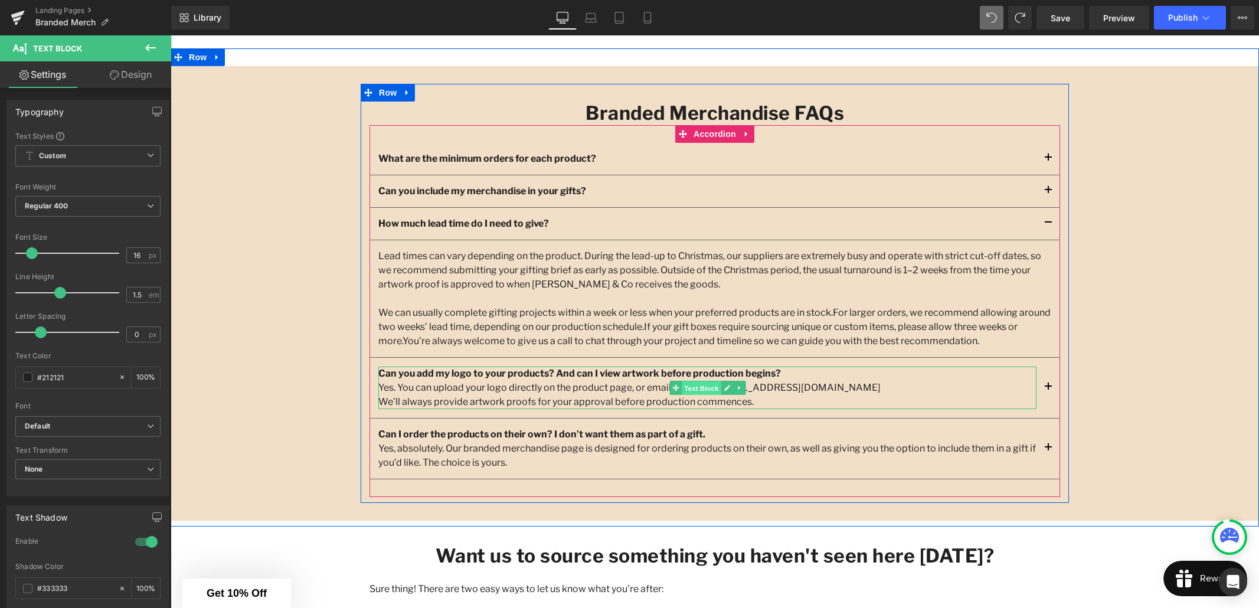
click at [708, 387] on span "Text Block" at bounding box center [701, 388] width 39 height 14
click at [738, 400] on p "We’ll always provide artwork proofs for your approval before production commenc…" at bounding box center [707, 402] width 658 height 14
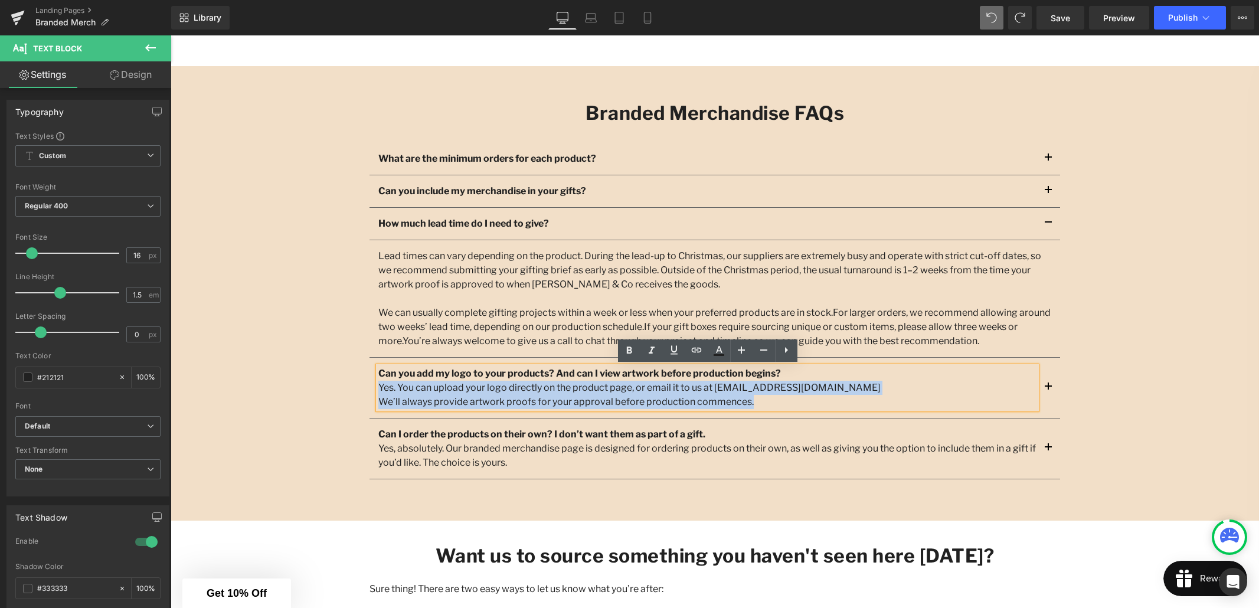
drag, startPoint x: 741, startPoint y: 402, endPoint x: 378, endPoint y: 383, distance: 363.0
click at [378, 384] on div "Can you add my logo to your products? And can I view artwork before production …" at bounding box center [707, 388] width 658 height 43
copy div "Yes. You can upload your logo directly on the product page, or email it to us a…"
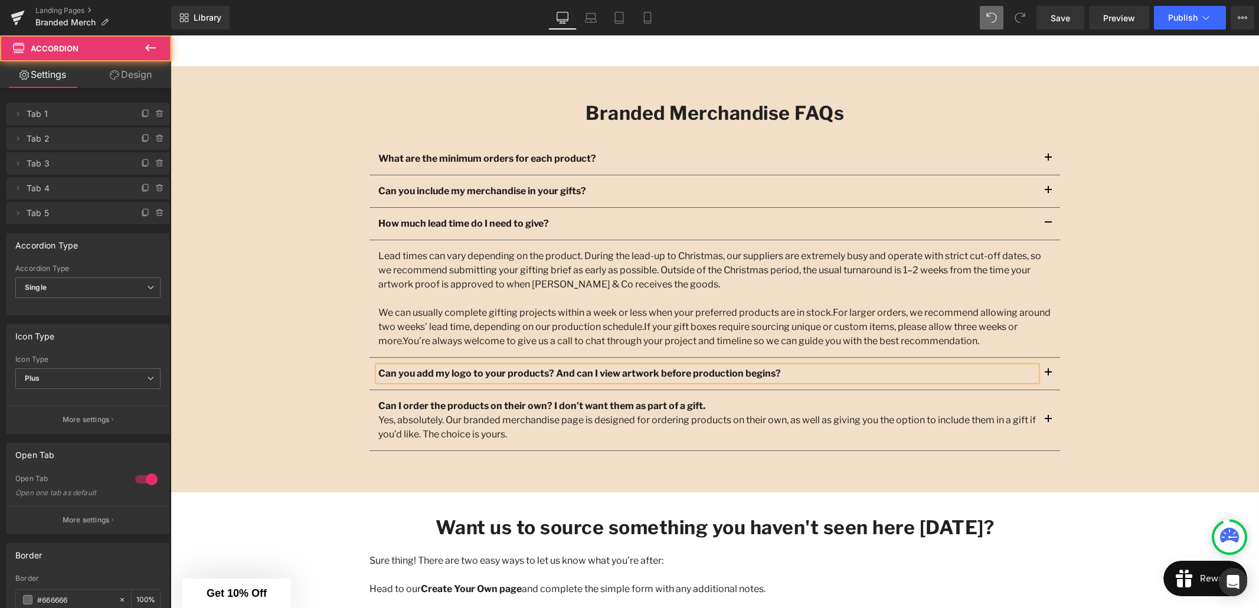
click at [1051, 373] on button "button" at bounding box center [1049, 374] width 24 height 32
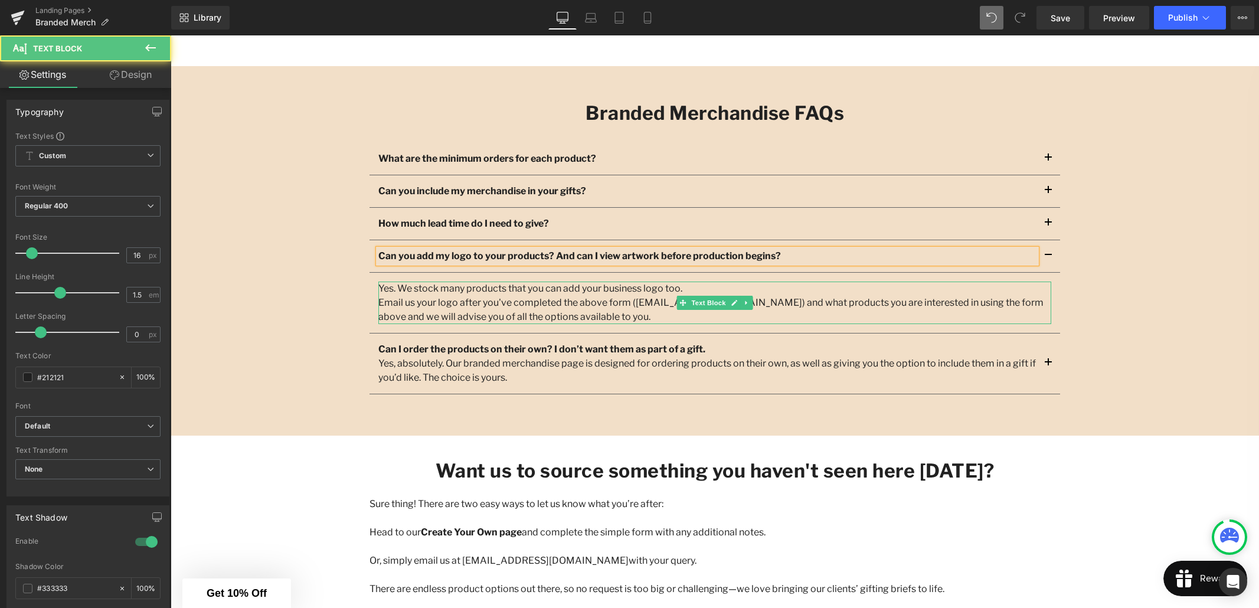
click at [381, 289] on p "Yes. We stock many products that you can add your business logo too." at bounding box center [714, 289] width 673 height 14
click at [379, 292] on p "Yes. We stock many products that you can add your business logo too." at bounding box center [714, 289] width 673 height 14
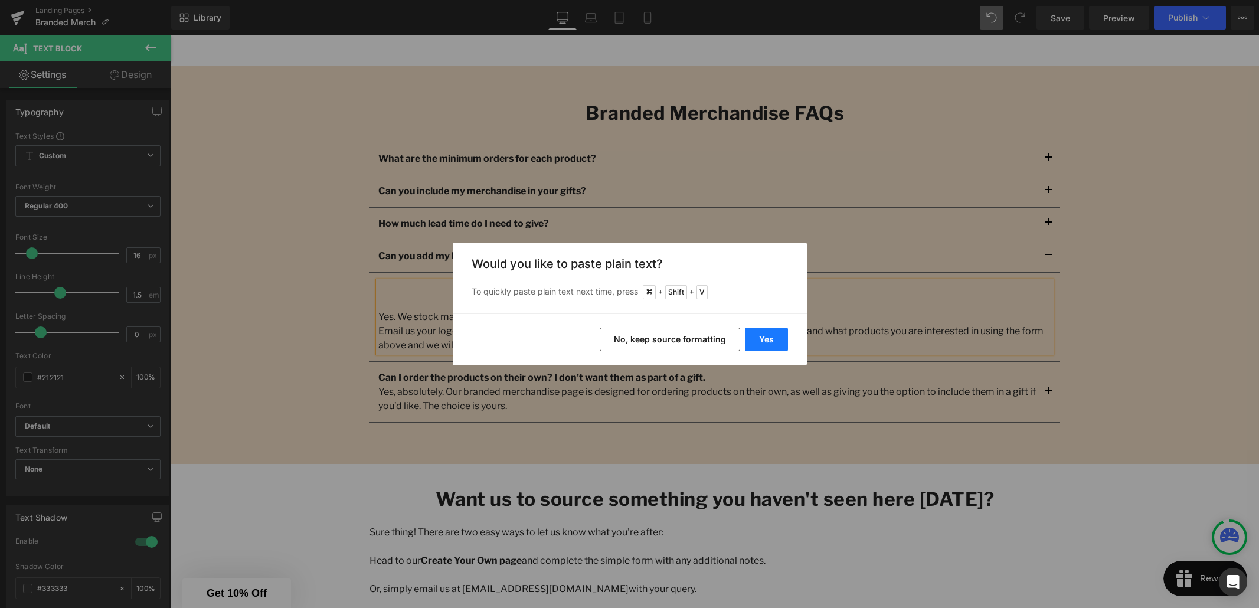
click at [774, 339] on button "Yes" at bounding box center [766, 340] width 43 height 24
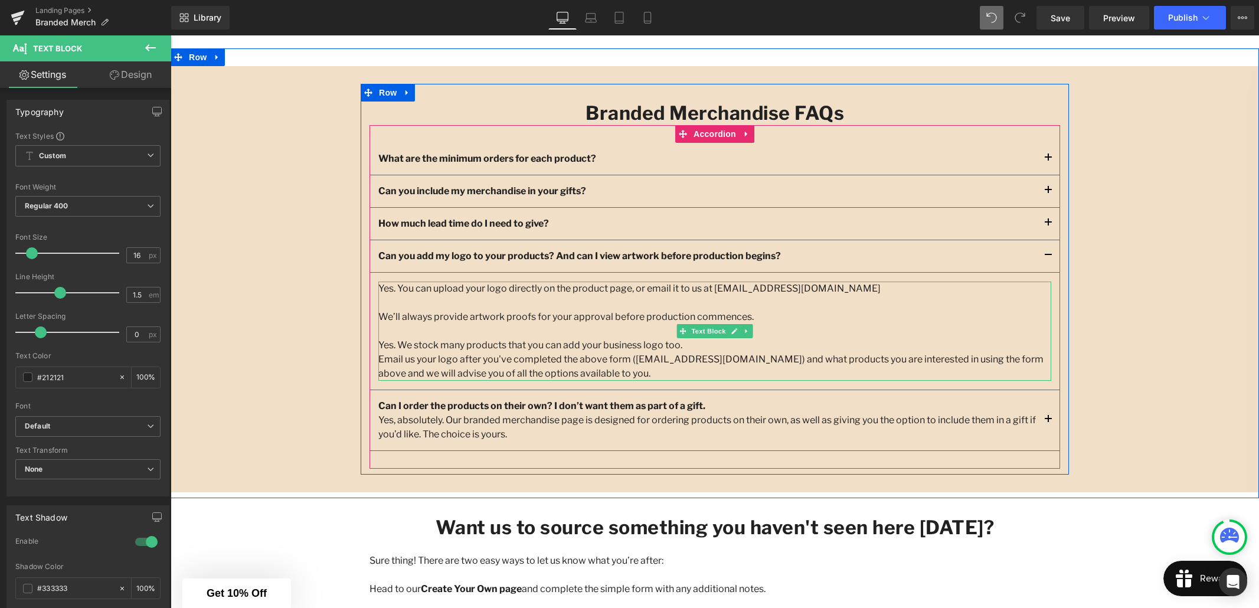
click at [394, 308] on p at bounding box center [714, 303] width 673 height 14
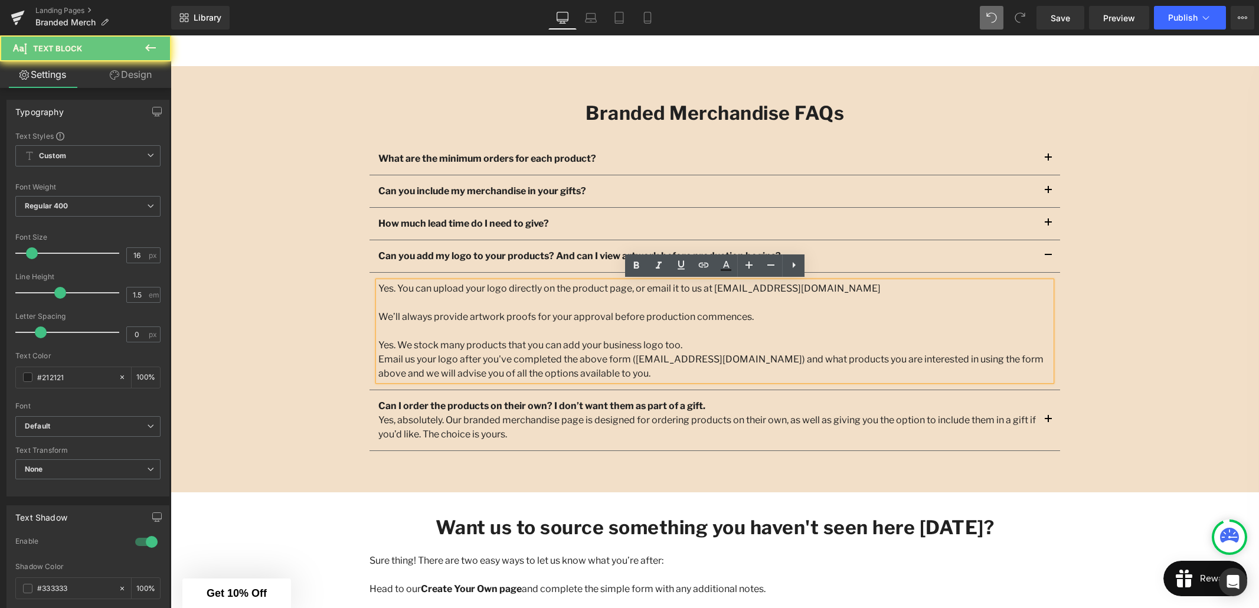
click at [380, 315] on p "We’ll always provide artwork proofs for your approval before production commenc…" at bounding box center [714, 331] width 673 height 43
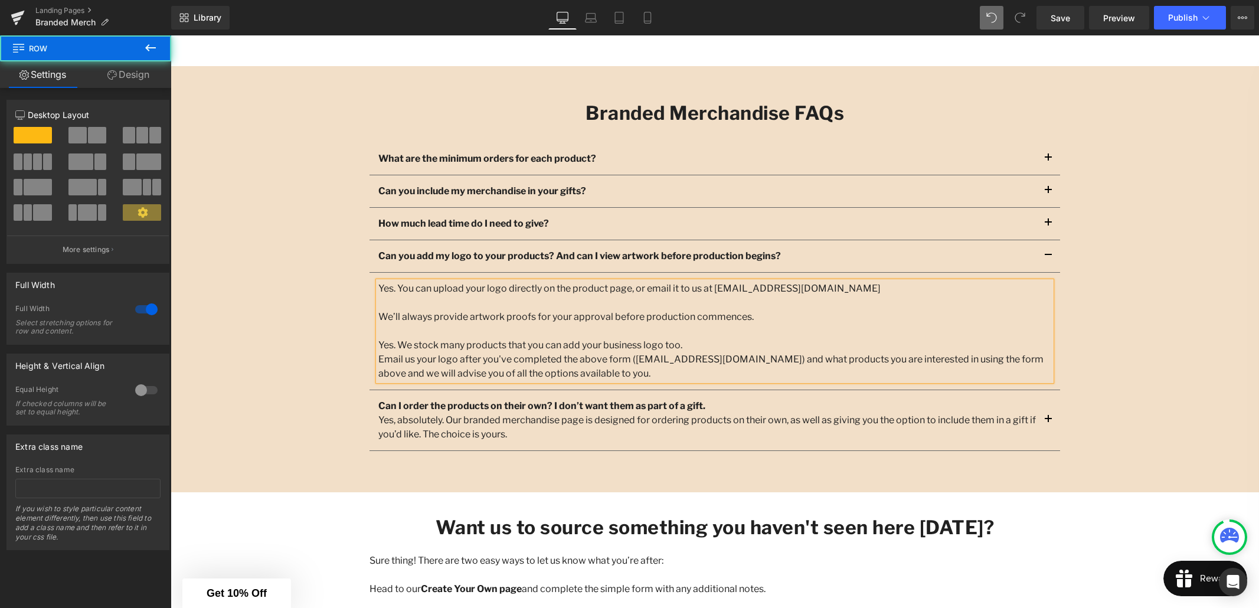
click at [1103, 408] on div "Branded Merchandise FAQs Heading What are the minimum orders for each product? …" at bounding box center [715, 279] width 1089 height 391
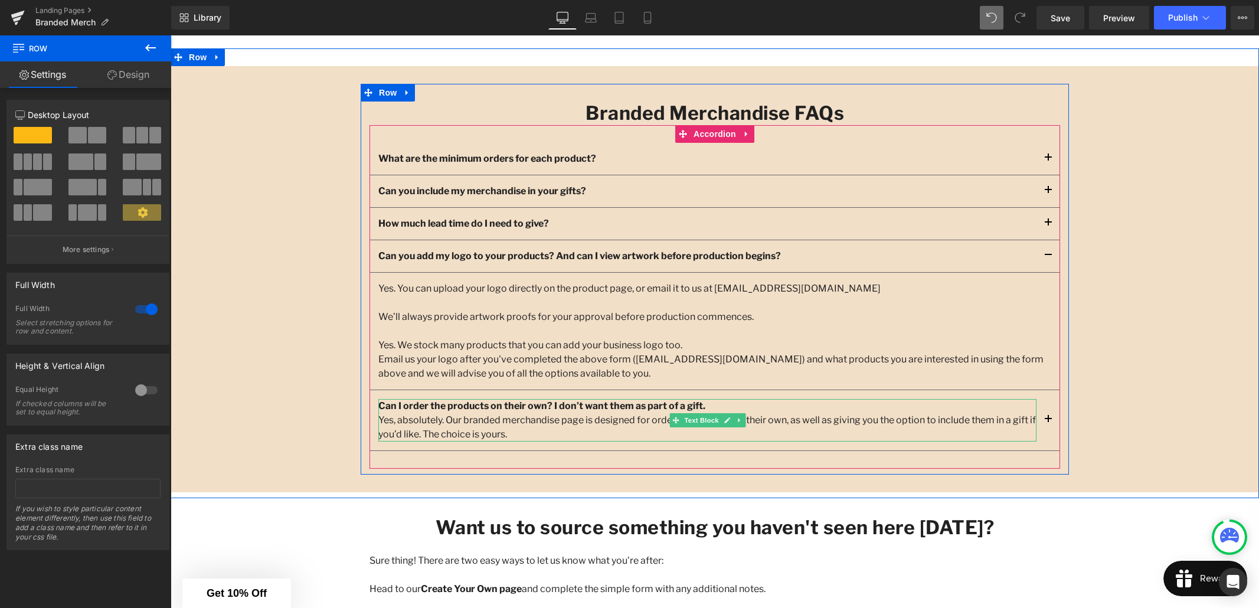
click at [608, 415] on p "Yes, absolutely. Our branded merchandise page is designed for ordering products…" at bounding box center [707, 427] width 658 height 28
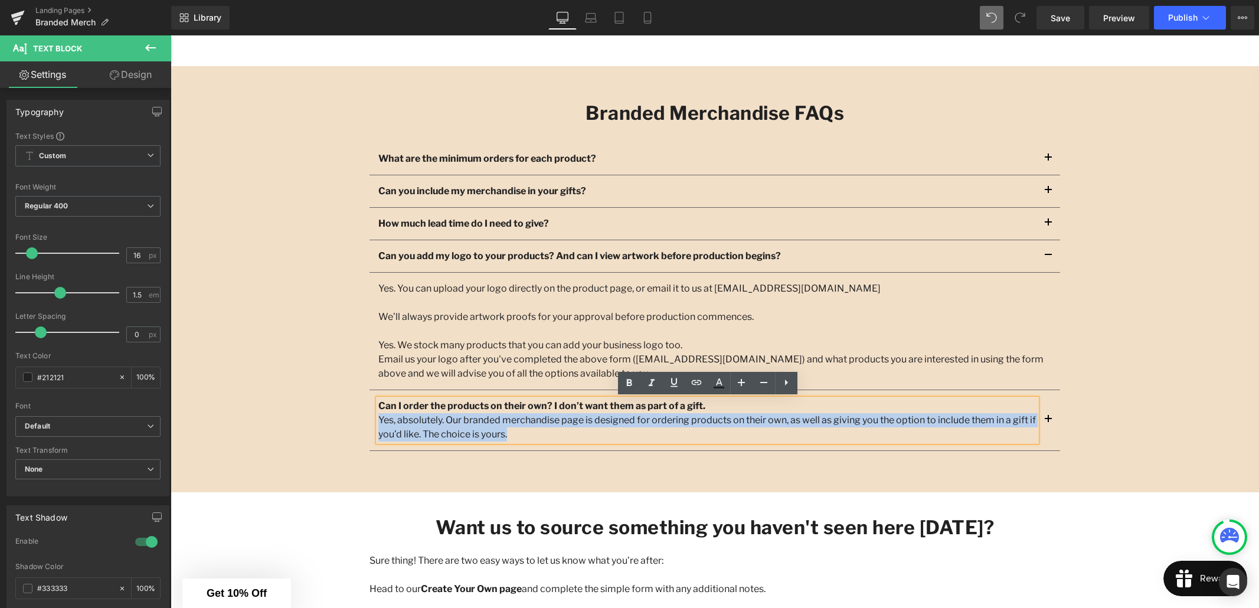
drag, startPoint x: 521, startPoint y: 439, endPoint x: 379, endPoint y: 425, distance: 142.9
click at [379, 425] on p "Yes, absolutely. Our branded merchandise page is designed for ordering products…" at bounding box center [707, 427] width 658 height 28
copy p "Yes, absolutely. Our branded merchandise page is designed for ordering products…"
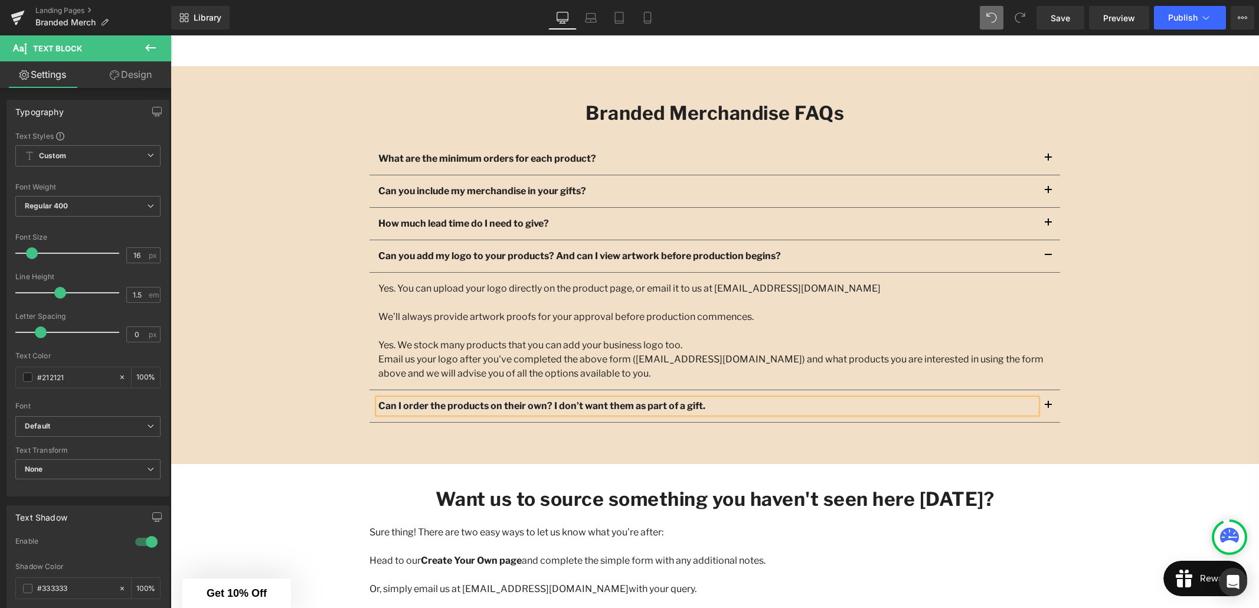
click at [1051, 406] on button "button" at bounding box center [1049, 406] width 24 height 32
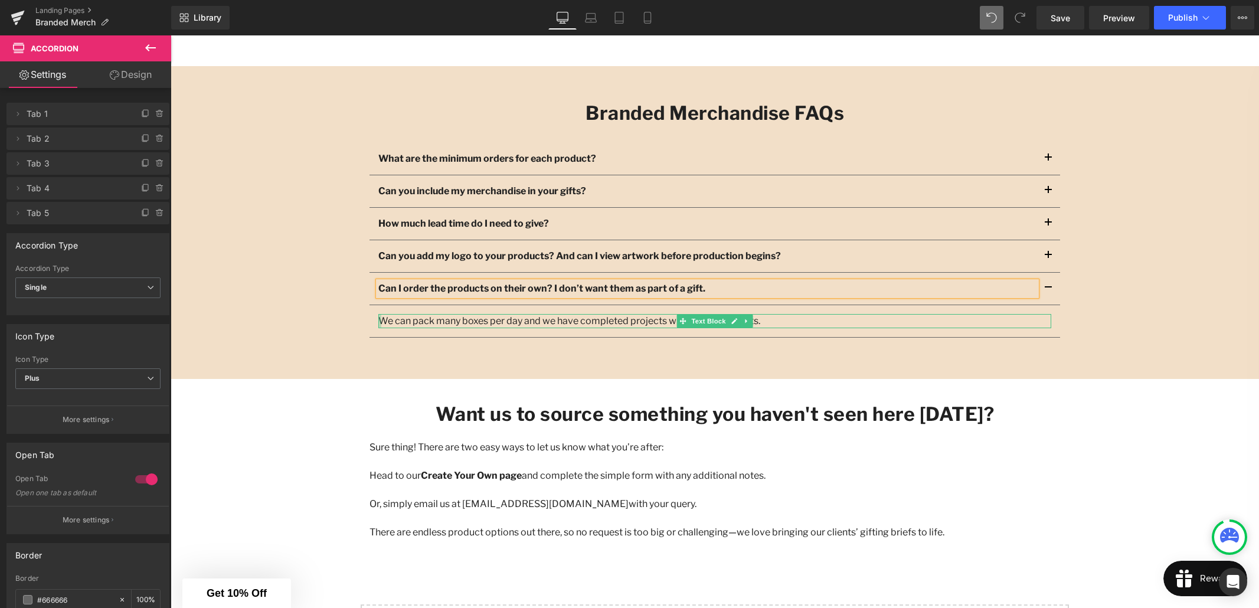
click at [380, 322] on div "We can pack many boxes per day and we have completed projects with over 1,000 g…" at bounding box center [714, 321] width 673 height 14
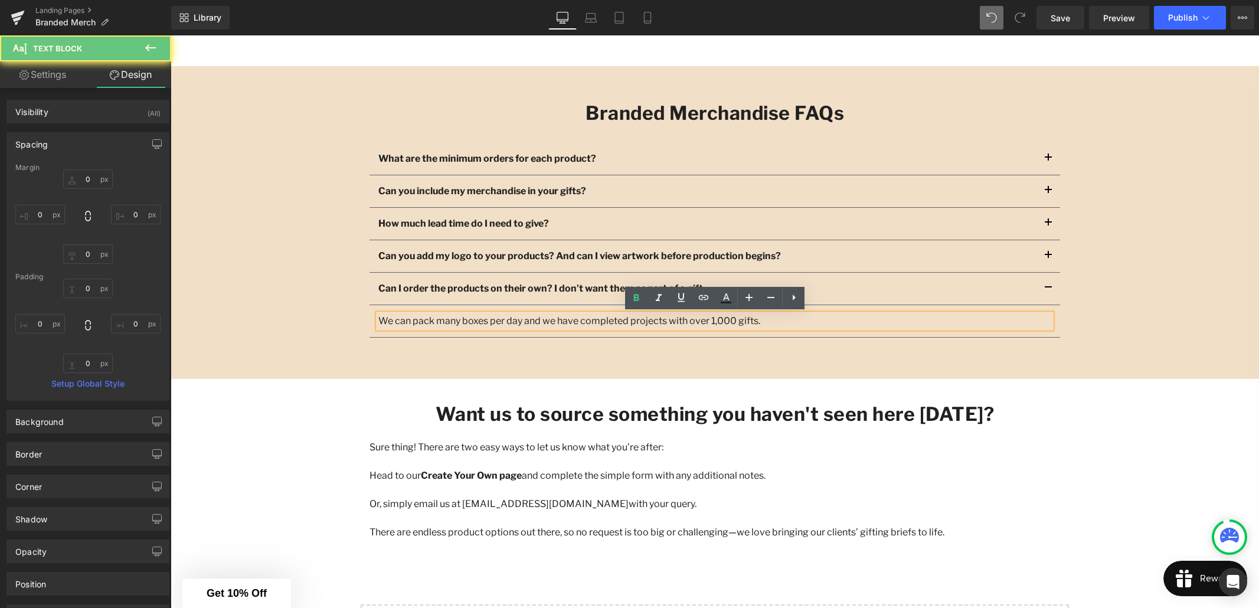
click at [380, 322] on p "We can pack many boxes per day and we have completed projects with over 1,000 g…" at bounding box center [714, 321] width 673 height 14
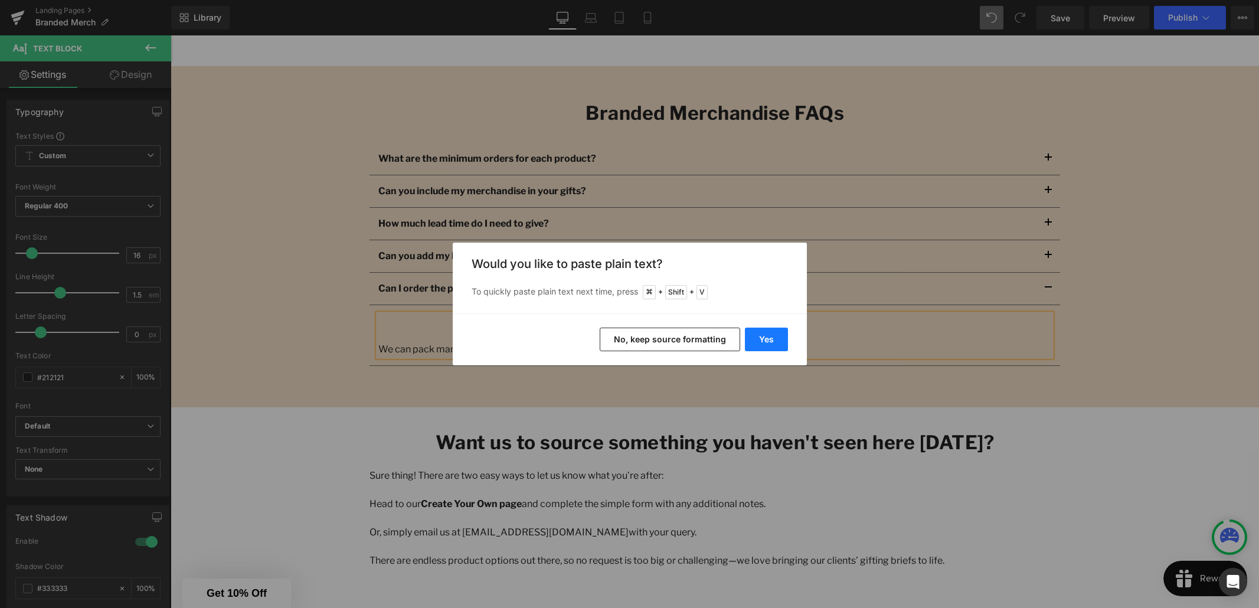
click at [763, 342] on button "Yes" at bounding box center [766, 340] width 43 height 24
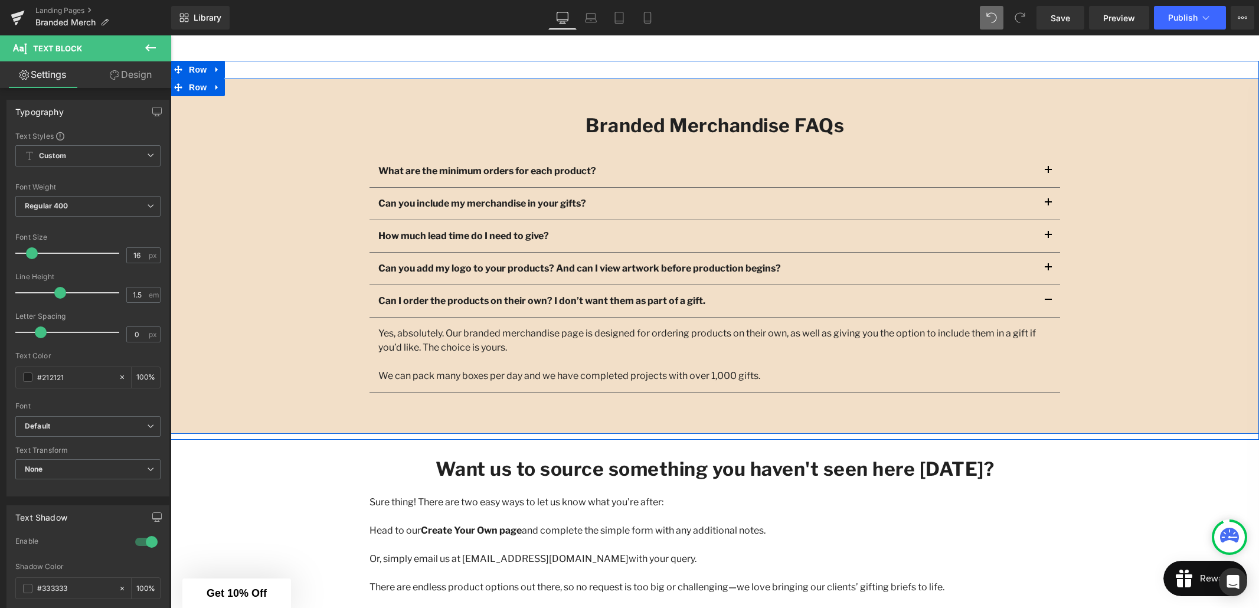
scroll to position [1255, 0]
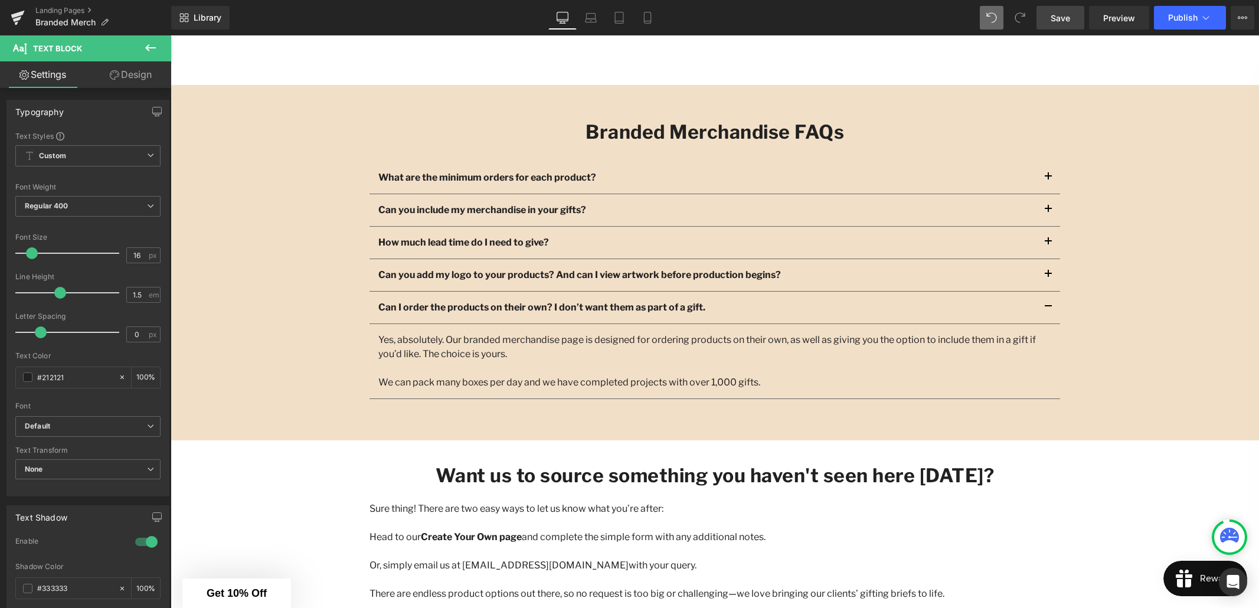
click at [1055, 22] on span "Save" at bounding box center [1060, 18] width 19 height 12
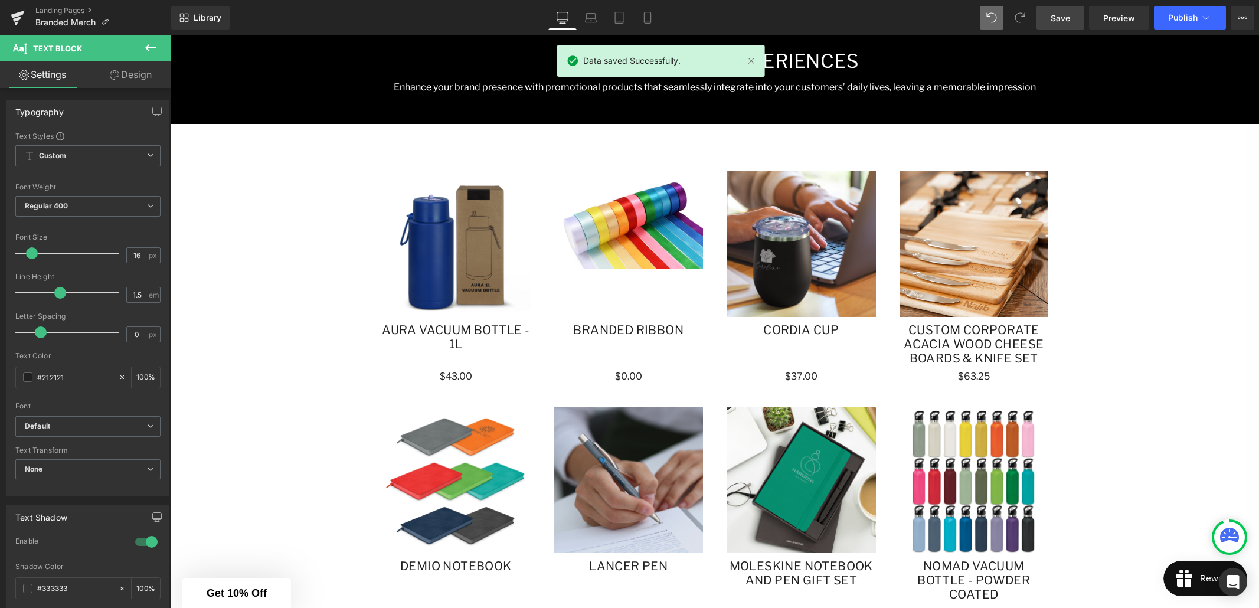
scroll to position [655, 0]
